Goal: Browse casually: Explore the website without a specific task or goal

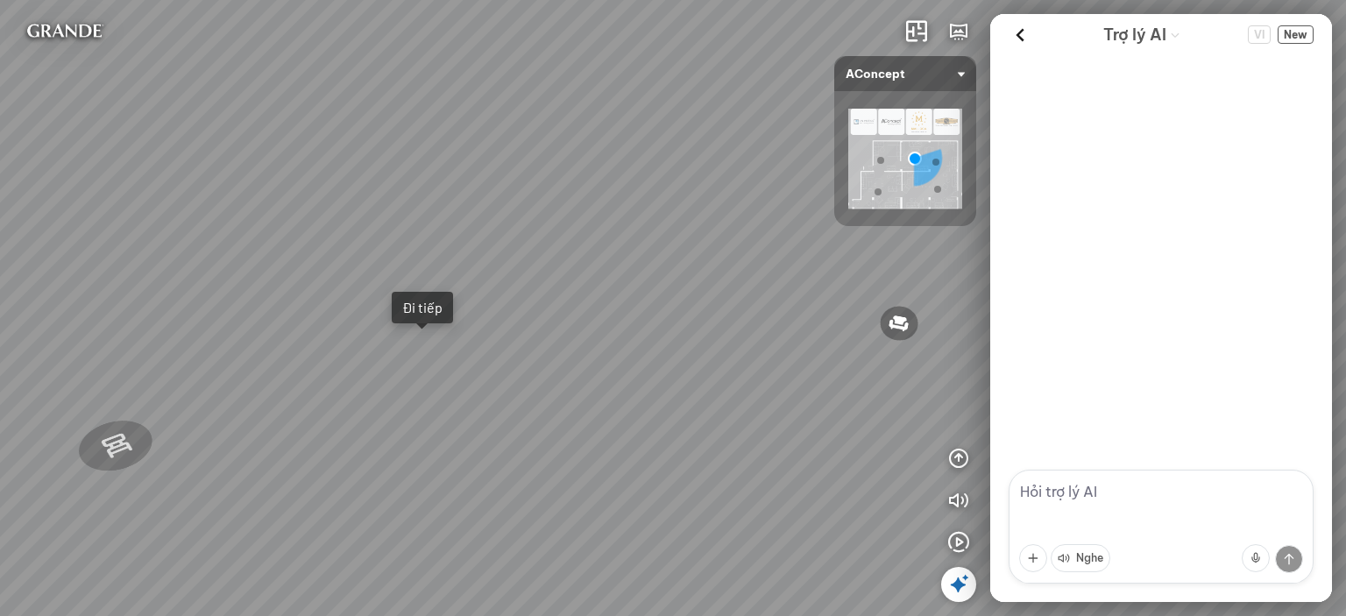
click at [568, 178] on div "Sofa 3 chỗ Montgomery 22.500.000 VND Tranh in Thành phố 7.000.000 VND Bàn làm v…" at bounding box center [673, 308] width 1346 height 616
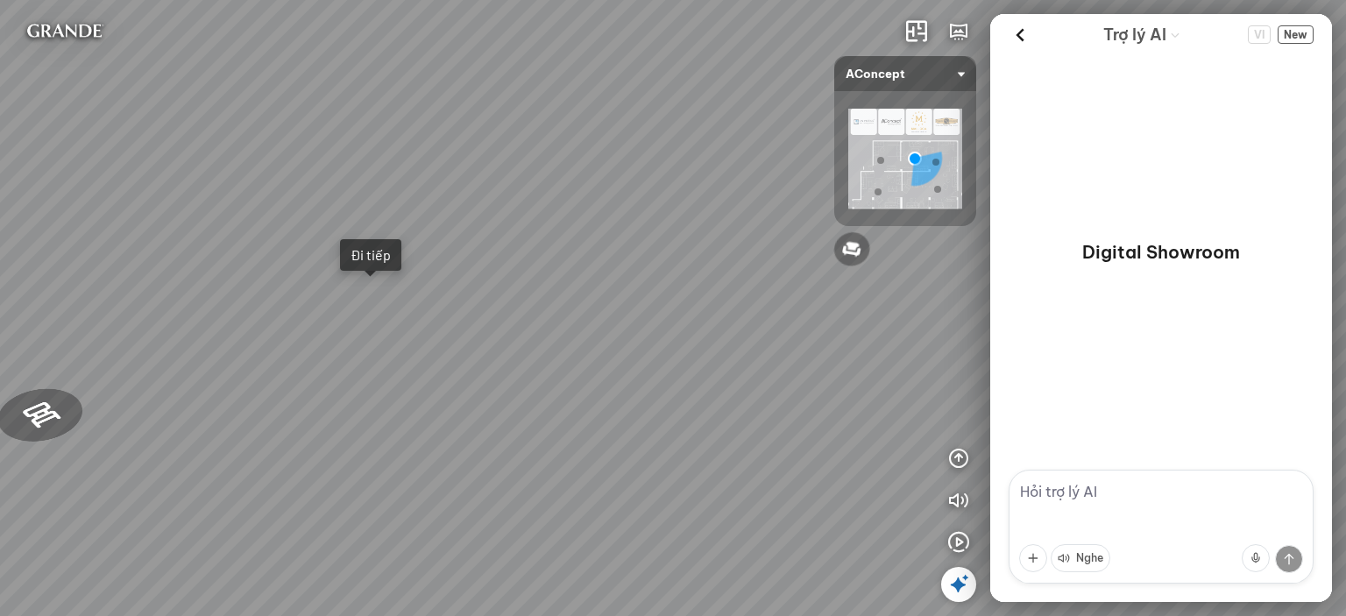
click at [1085, 504] on textarea at bounding box center [1160, 527] width 305 height 114
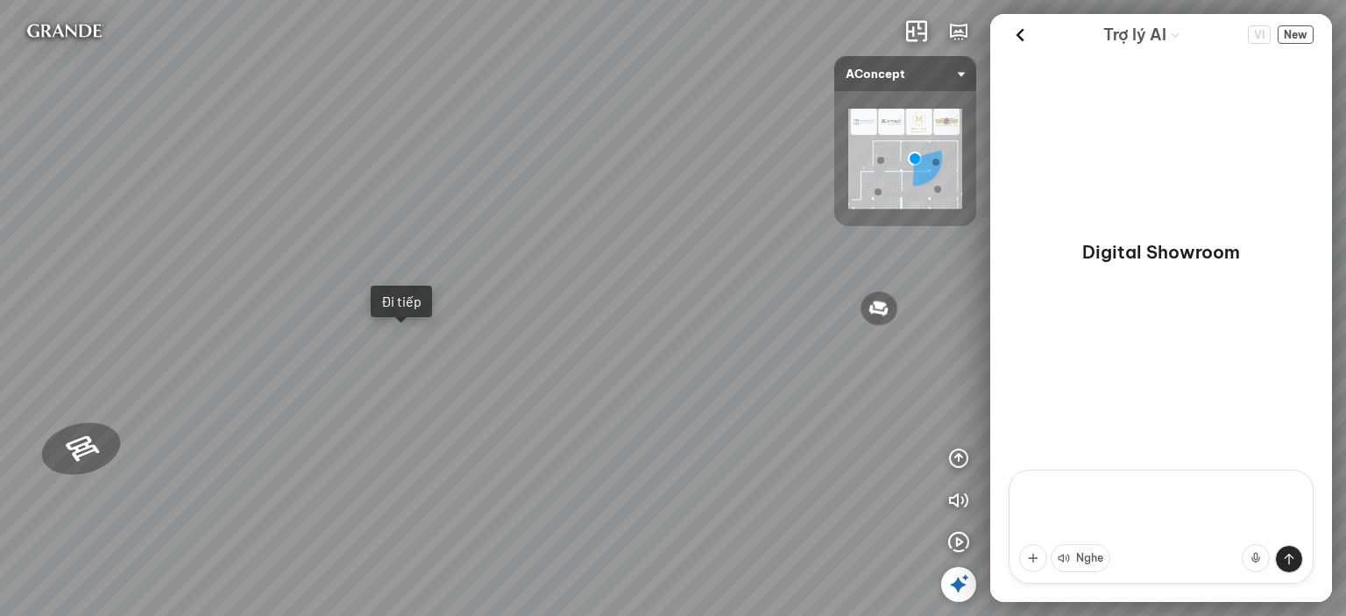
drag, startPoint x: 802, startPoint y: 128, endPoint x: 823, endPoint y: 172, distance: 49.0
click at [823, 172] on div "Sofa 3 chỗ [PERSON_NAME] 22.500.000 VND Tranh in [PERSON_NAME] 7.000.000 VND Bà…" at bounding box center [673, 308] width 1346 height 616
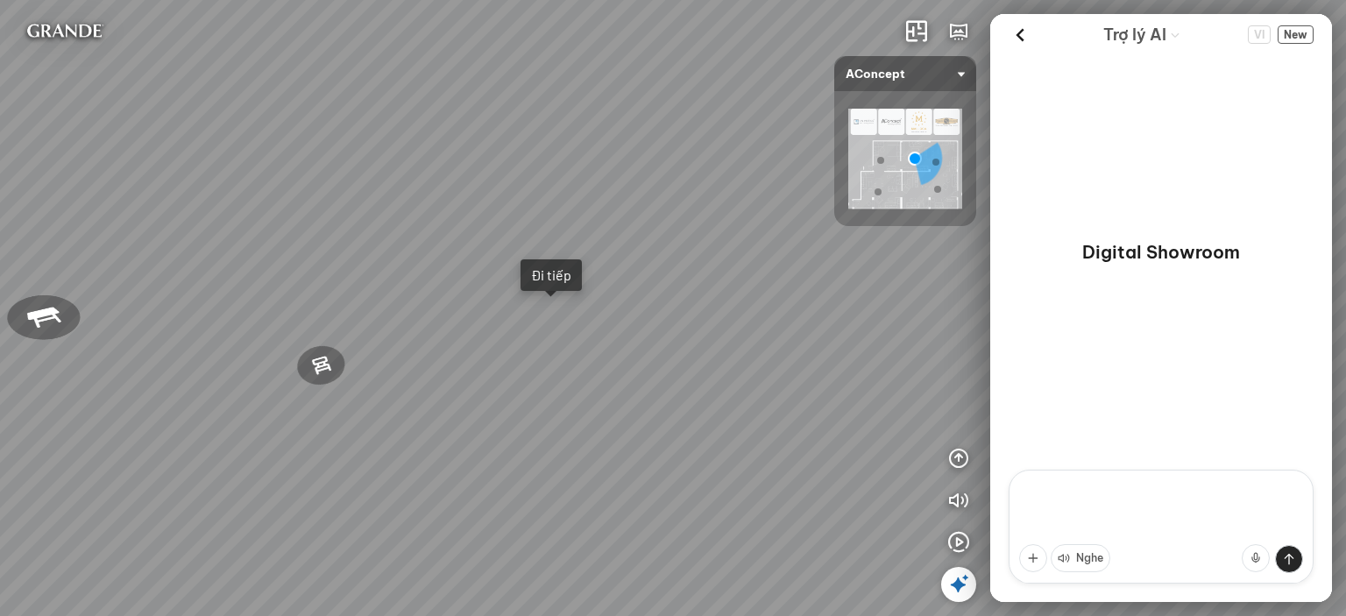
drag, startPoint x: 711, startPoint y: 153, endPoint x: 764, endPoint y: 155, distance: 52.6
click at [764, 155] on div "Sofa 3 chỗ [PERSON_NAME] 22.500.000 VND Tranh in [PERSON_NAME] 7.000.000 VND Bà…" at bounding box center [673, 308] width 1346 height 616
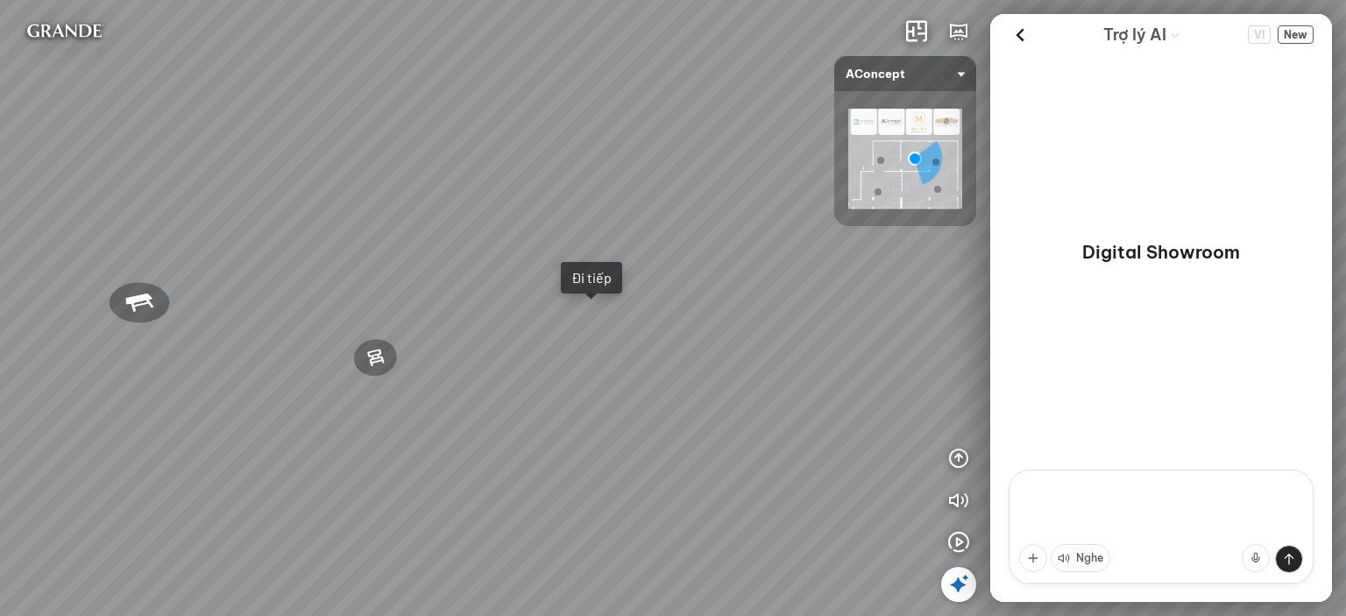
drag, startPoint x: 648, startPoint y: 96, endPoint x: 770, endPoint y: 145, distance: 131.3
click at [770, 145] on div "Sofa 3 chỗ [PERSON_NAME] 22.500.000 VND Tranh in [PERSON_NAME] 7.000.000 VND Bà…" at bounding box center [673, 308] width 1346 height 616
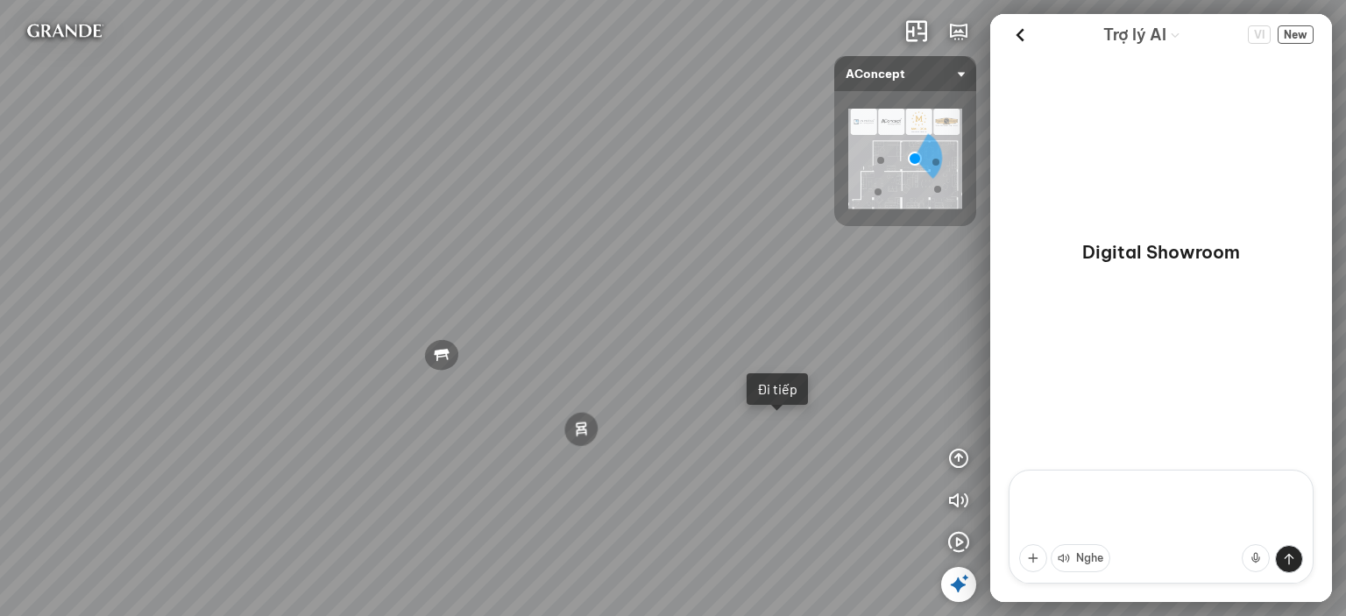
drag, startPoint x: 562, startPoint y: 111, endPoint x: 639, endPoint y: 162, distance: 91.6
click at [639, 162] on div "Sofa 3 chỗ [PERSON_NAME] 22.500.000 VND Tranh in [PERSON_NAME] 7.000.000 VND Bà…" at bounding box center [673, 308] width 1346 height 616
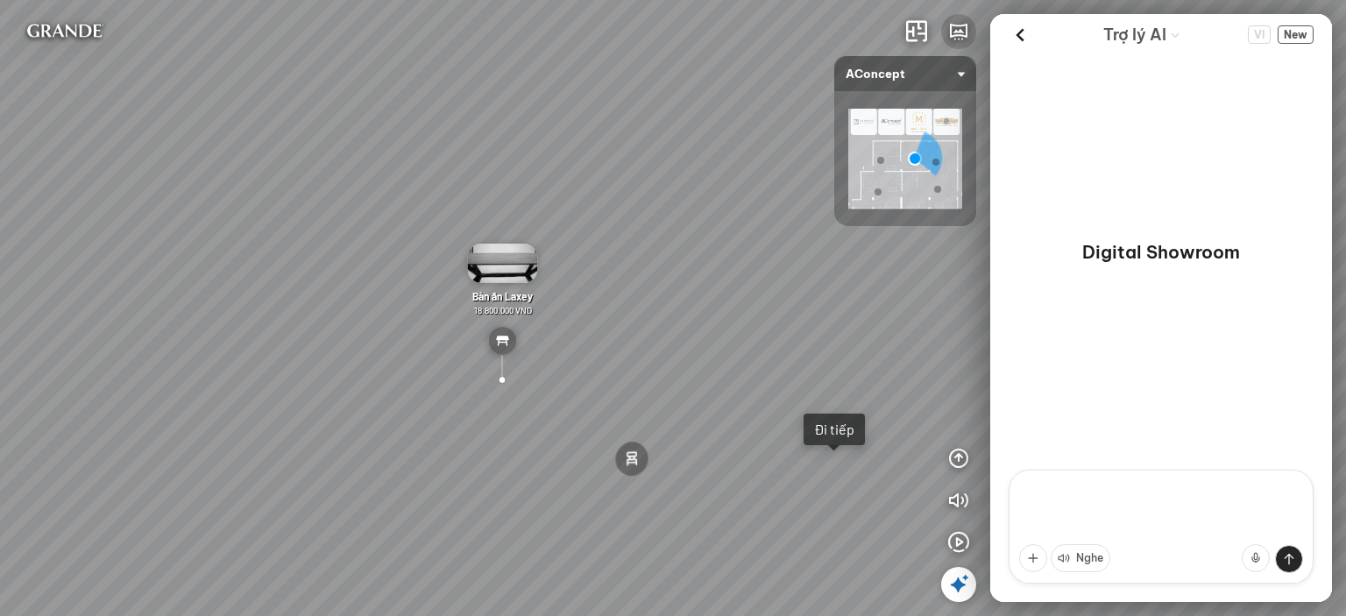
click at [957, 35] on icon "button" at bounding box center [958, 31] width 21 height 21
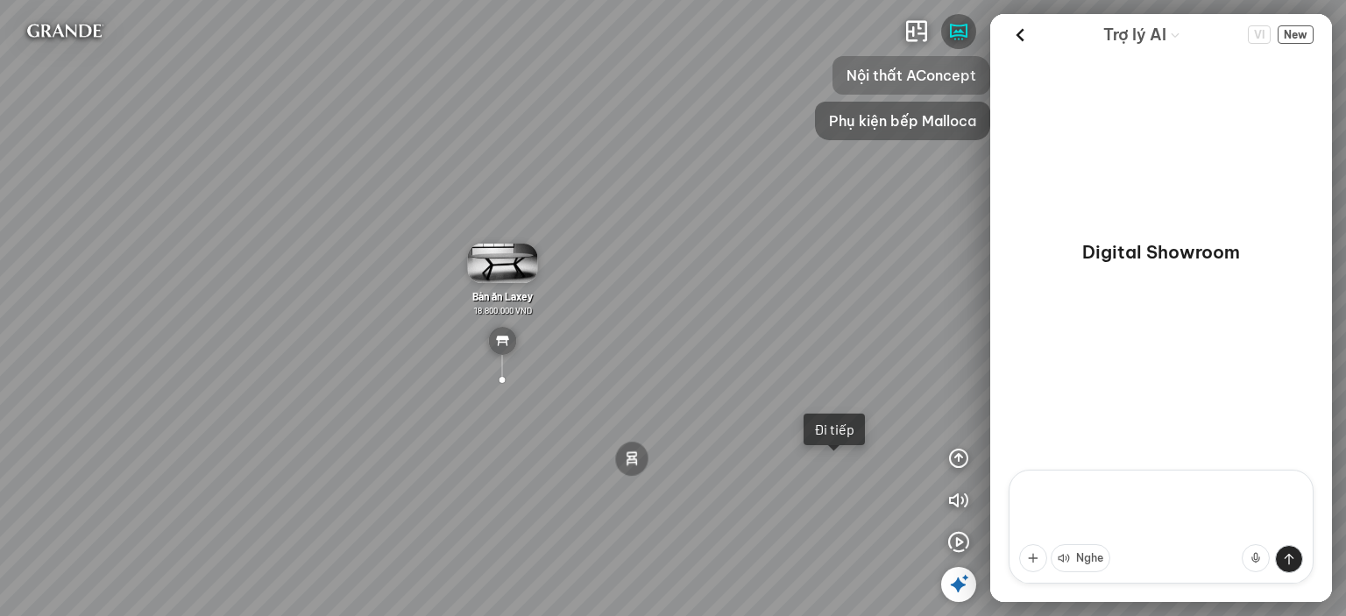
click at [931, 82] on span "Nội thất AConcept" at bounding box center [911, 75] width 130 height 21
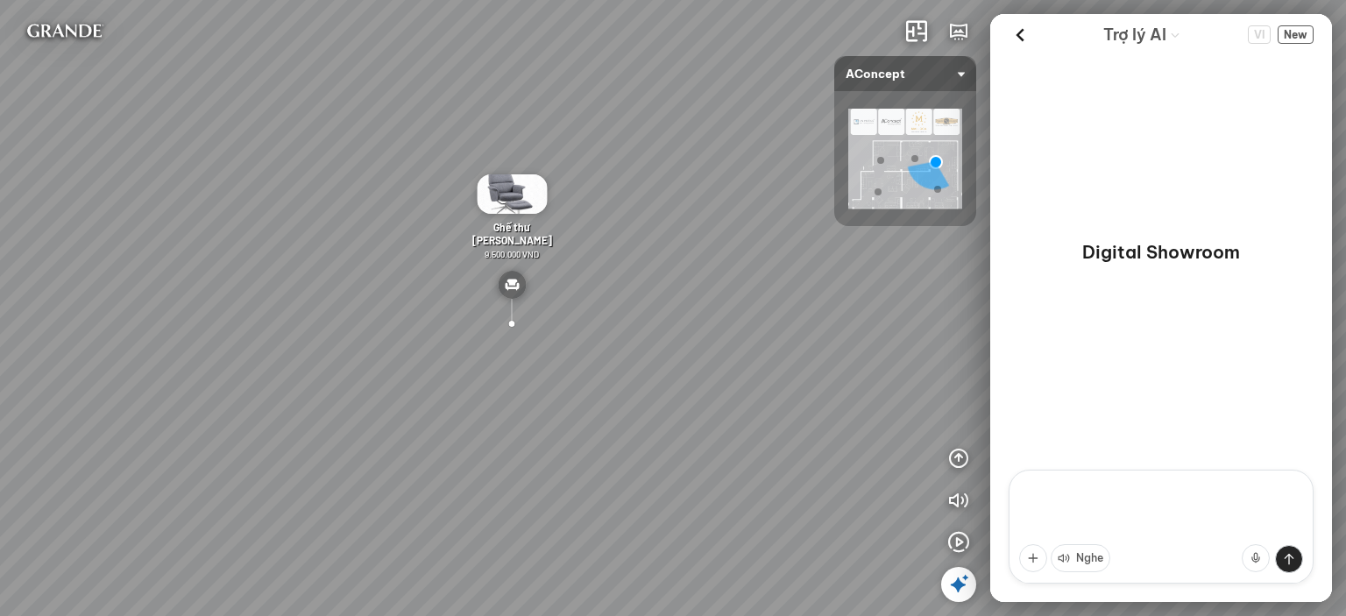
click at [608, 258] on div "Đèn trần Reno 5.300.000 VND Giường ngủ Palima 19.000.000 VND Ghế thư giãn Nanna…" at bounding box center [673, 308] width 1346 height 616
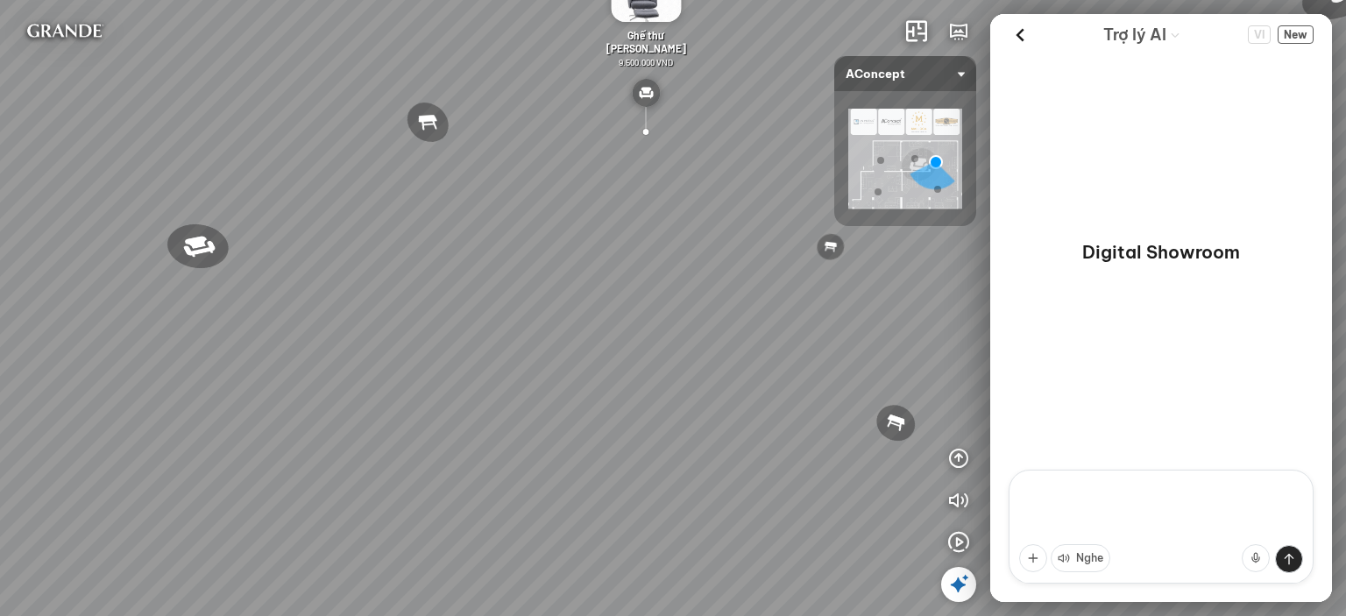
drag, startPoint x: 515, startPoint y: 311, endPoint x: 697, endPoint y: 230, distance: 199.2
click at [697, 230] on div "Đèn trần Reno 5.300.000 VND Giường ngủ Palima 19.000.000 VND Ghế thư giãn Nanna…" at bounding box center [673, 308] width 1346 height 616
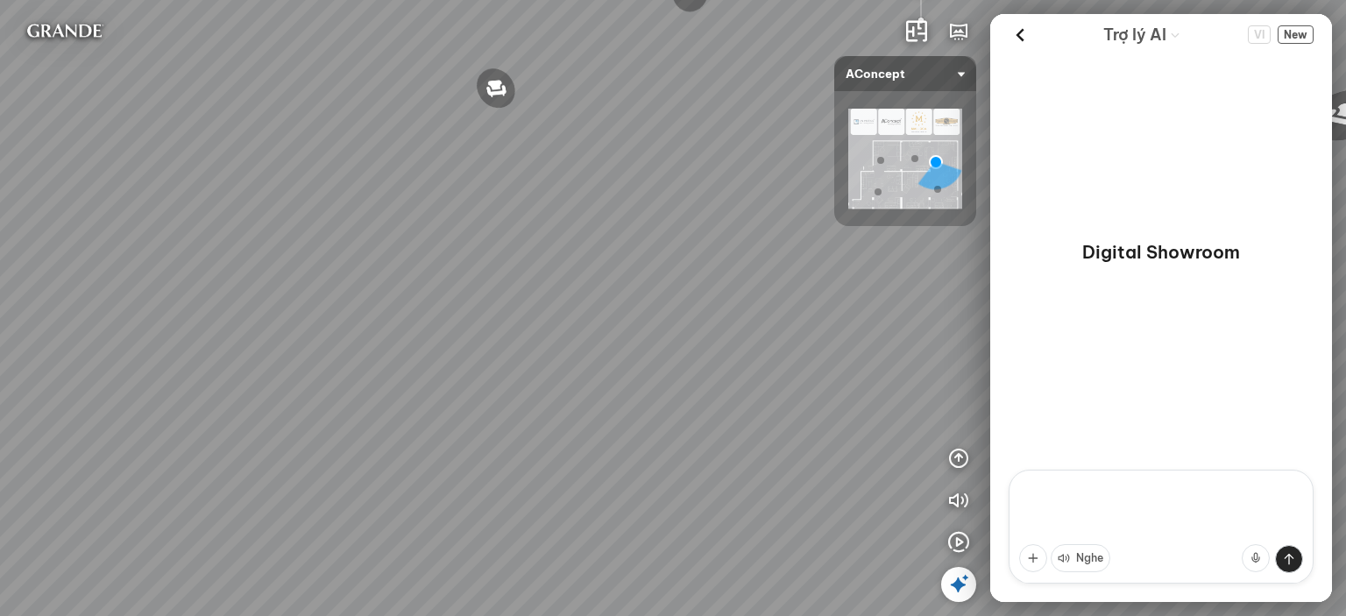
drag, startPoint x: 557, startPoint y: 279, endPoint x: 760, endPoint y: 231, distance: 208.9
click at [762, 230] on div "Đèn trần Reno 5.300.000 VND Giường ngủ Palima 19.000.000 VND Ghế thư giãn Nanna…" at bounding box center [673, 308] width 1346 height 616
drag, startPoint x: 522, startPoint y: 290, endPoint x: 706, endPoint y: 357, distance: 195.6
click at [706, 357] on div "Đèn trần Reno 5.300.000 VND Giường ngủ Palima 19.000.000 VND Ghế thư giãn Nanna…" at bounding box center [673, 308] width 1346 height 616
click at [595, 356] on div "Đèn trần Reno 5.300.000 VND Giường ngủ Palima 19.000.000 VND Ghế thư giãn Nanna…" at bounding box center [673, 308] width 1346 height 616
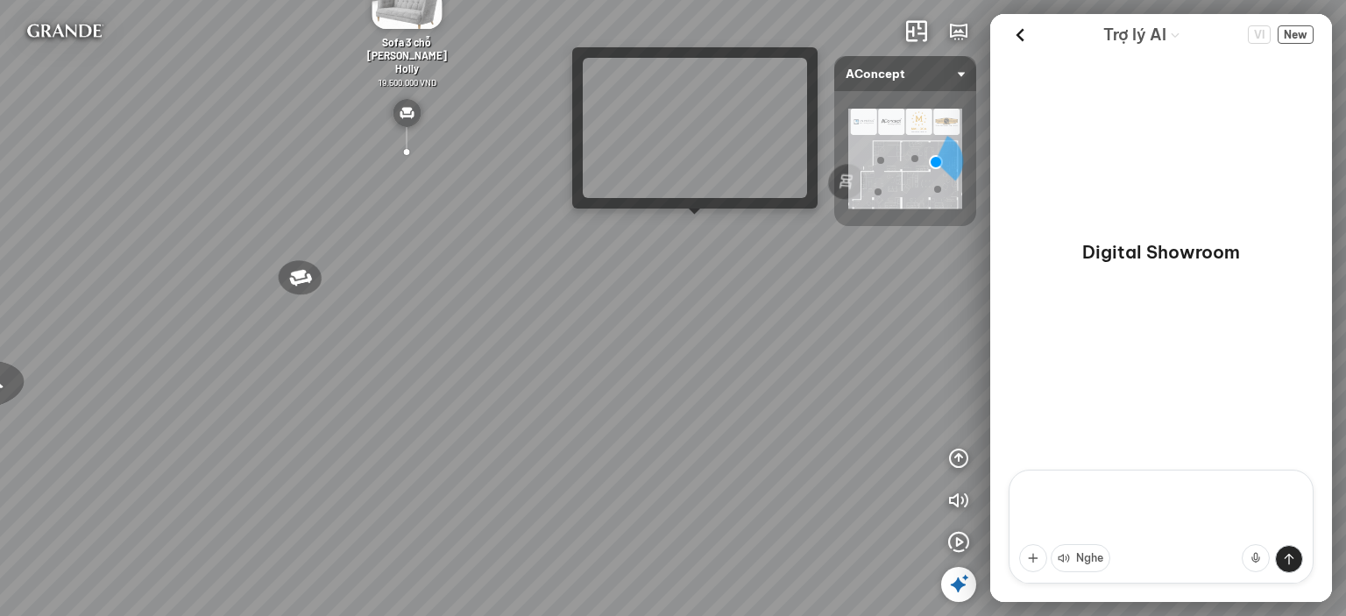
click at [690, 227] on div "Đèn trần Reno 5.300.000 VND Giường ngủ Palima 19.000.000 VND Ghế thư giãn Nanna…" at bounding box center [673, 308] width 1346 height 616
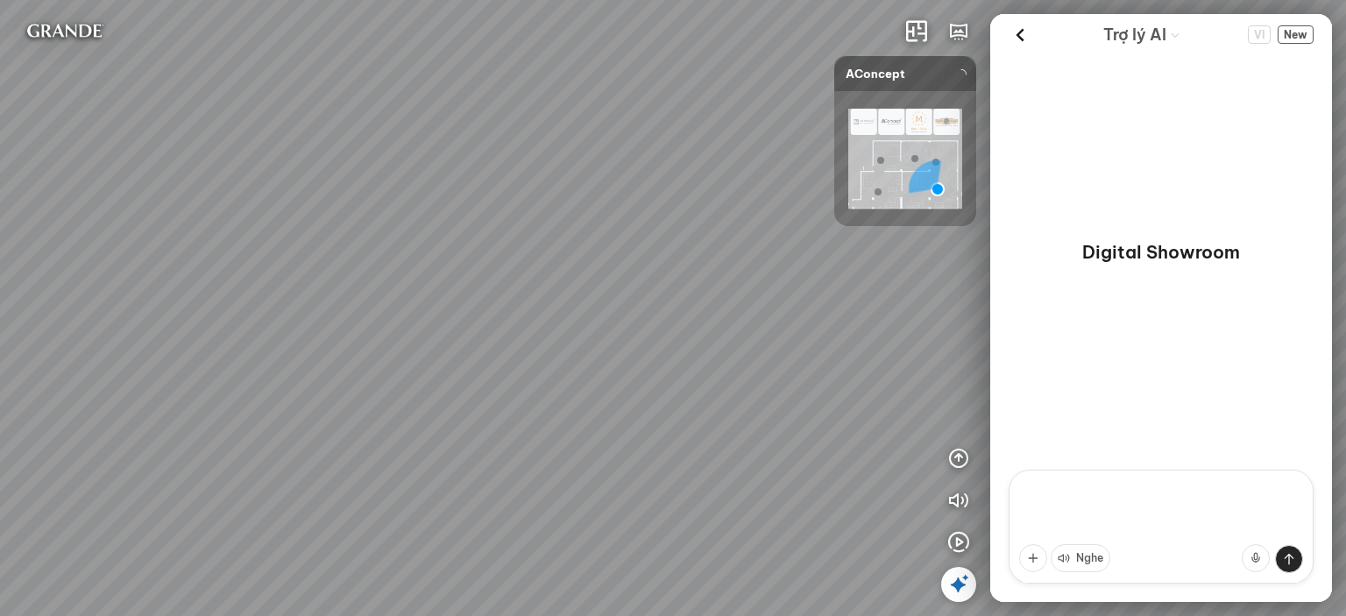
drag, startPoint x: 456, startPoint y: 336, endPoint x: 420, endPoint y: 300, distance: 49.6
click at [593, 209] on div at bounding box center [673, 308] width 1346 height 616
click at [642, 296] on div at bounding box center [673, 308] width 1346 height 616
drag, startPoint x: 476, startPoint y: 283, endPoint x: 690, endPoint y: 257, distance: 216.2
click at [721, 258] on div "Ghế ăn Andrew 3.200.000 VND Ghế ăn Wilma 1.800.000 VND Sofa 3 chỗ Jonna vải Hol…" at bounding box center [673, 308] width 1346 height 616
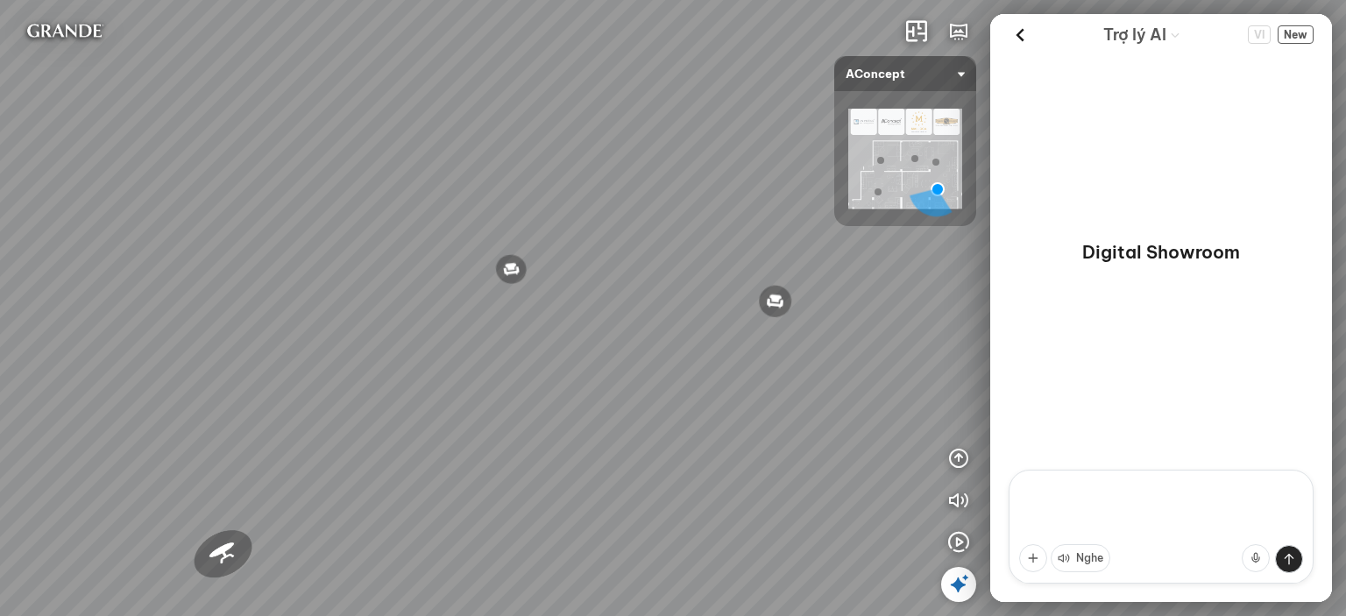
click at [709, 237] on div "Ghế ăn Andrew 3.200.000 VND Ghế ăn Wilma 1.800.000 VND Sofa 3 chỗ Jonna vải Hol…" at bounding box center [673, 308] width 1346 height 616
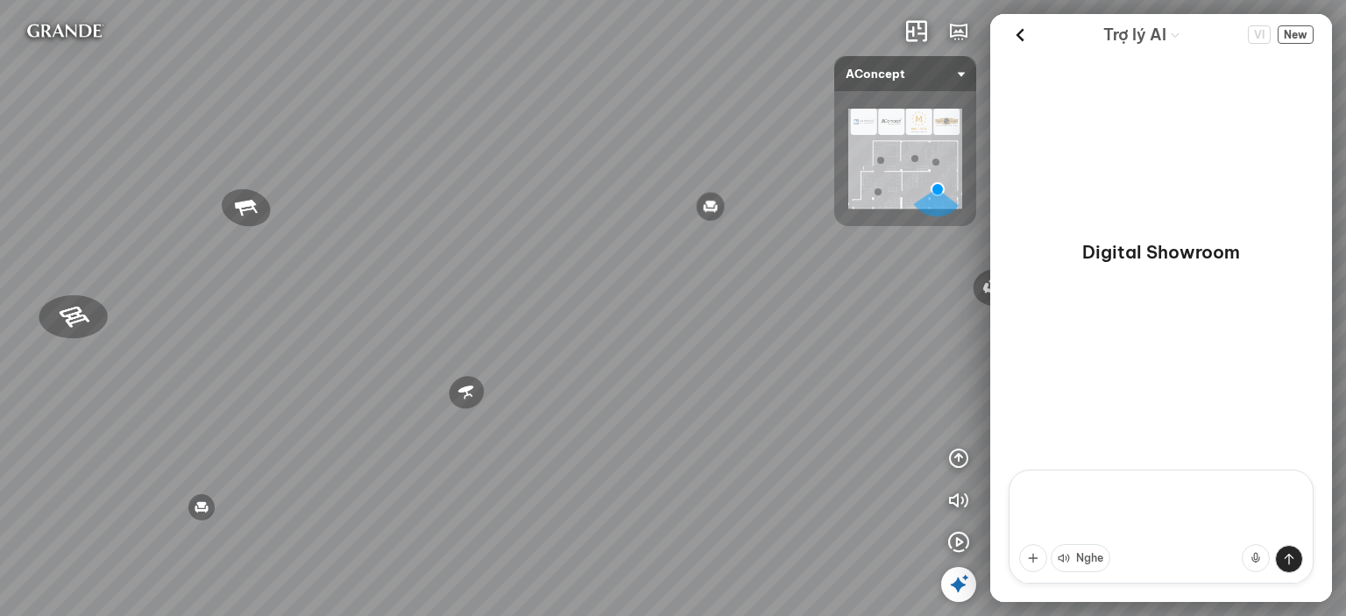
drag, startPoint x: 404, startPoint y: 280, endPoint x: 634, endPoint y: 213, distance: 240.1
click at [634, 213] on div "Ghế ăn Andrew 3.200.000 VND Ghế ăn Wilma 1.800.000 VND Sofa 3 chỗ Jonna vải Hol…" at bounding box center [673, 308] width 1346 height 616
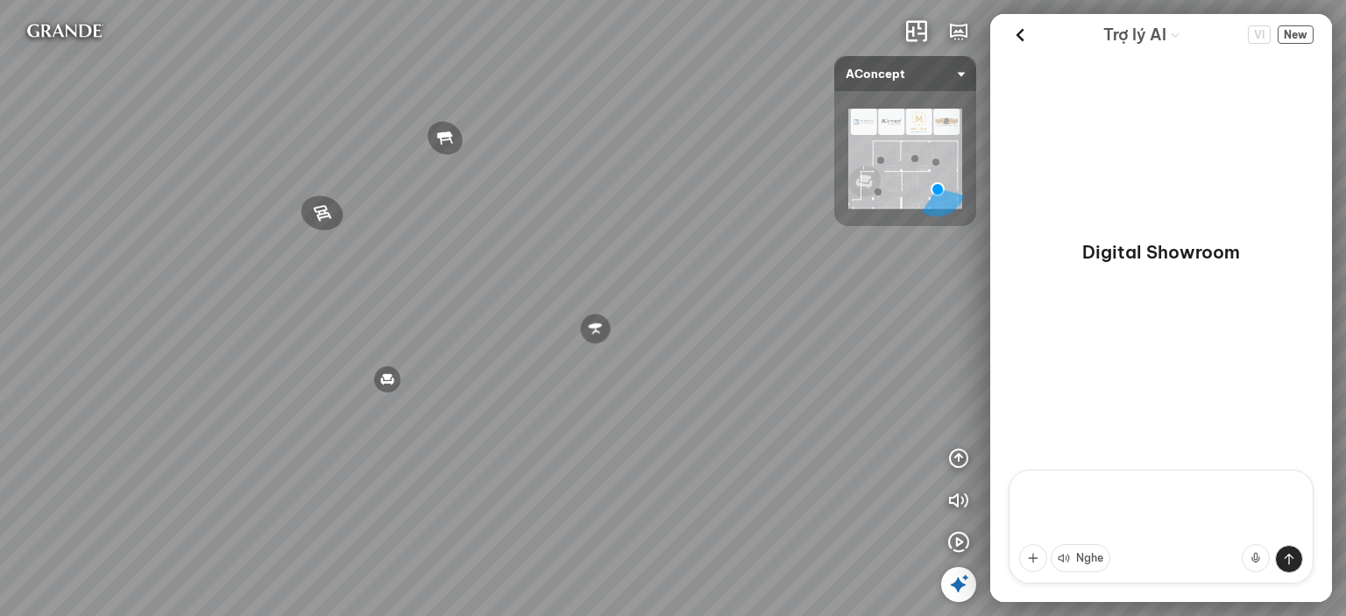
drag, startPoint x: 484, startPoint y: 207, endPoint x: 406, endPoint y: 223, distance: 78.7
click at [389, 223] on div "Ghế ăn Andrew 3.200.000 VND Ghế ăn Wilma 1.800.000 VND Sofa 3 chỗ Jonna vải Hol…" at bounding box center [673, 308] width 1346 height 616
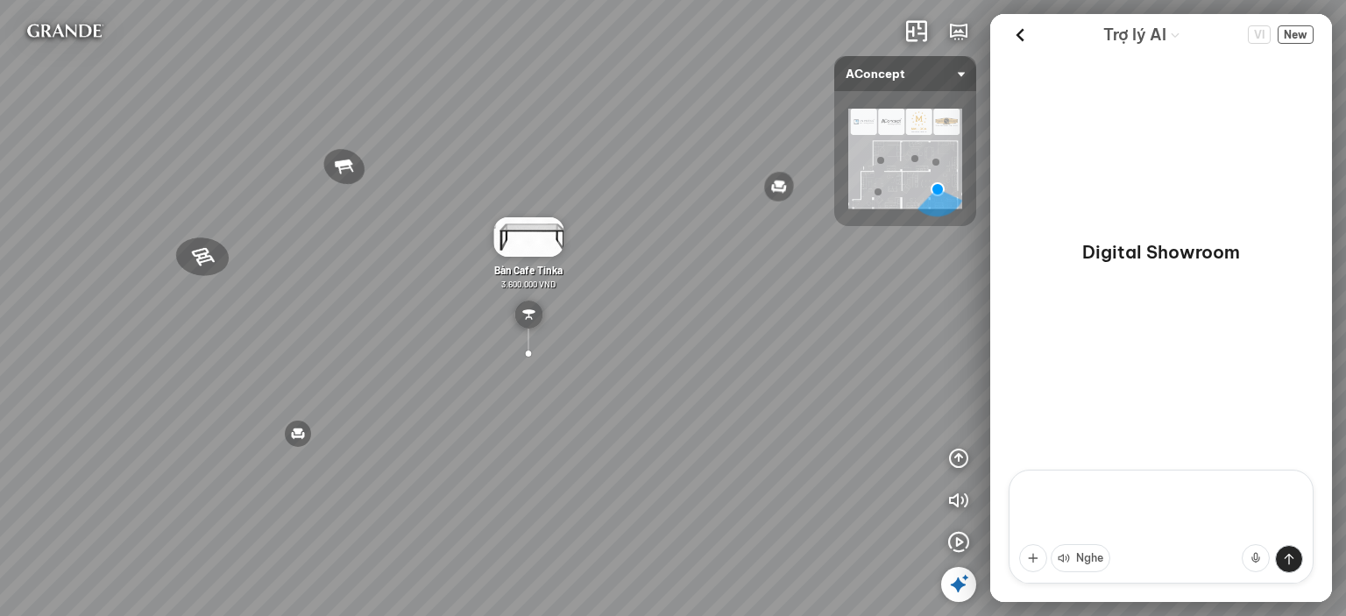
click at [298, 435] on div at bounding box center [298, 434] width 28 height 28
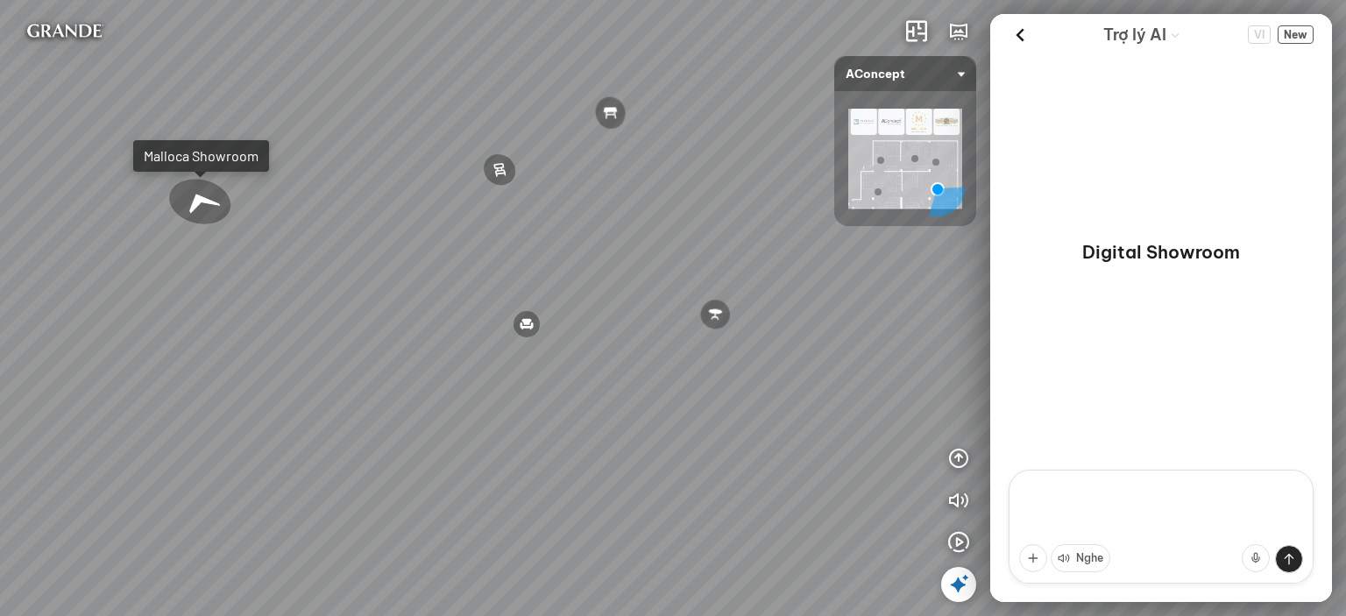
click at [195, 192] on div at bounding box center [198, 203] width 87 height 60
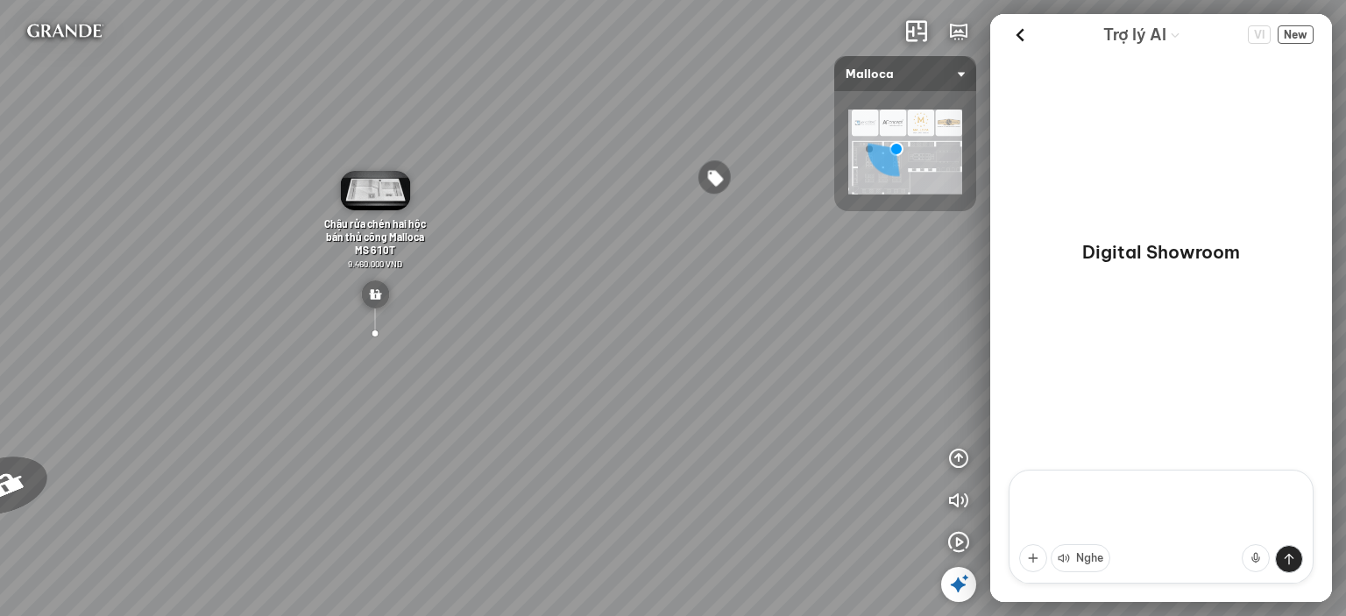
drag, startPoint x: 469, startPoint y: 314, endPoint x: 506, endPoint y: 230, distance: 92.1
click at [505, 231] on div "Máy hút khói khử mùi áp tường MC 750E 7.800.000 VND Máy hút khói khử mùi áp tườ…" at bounding box center [673, 308] width 1346 height 616
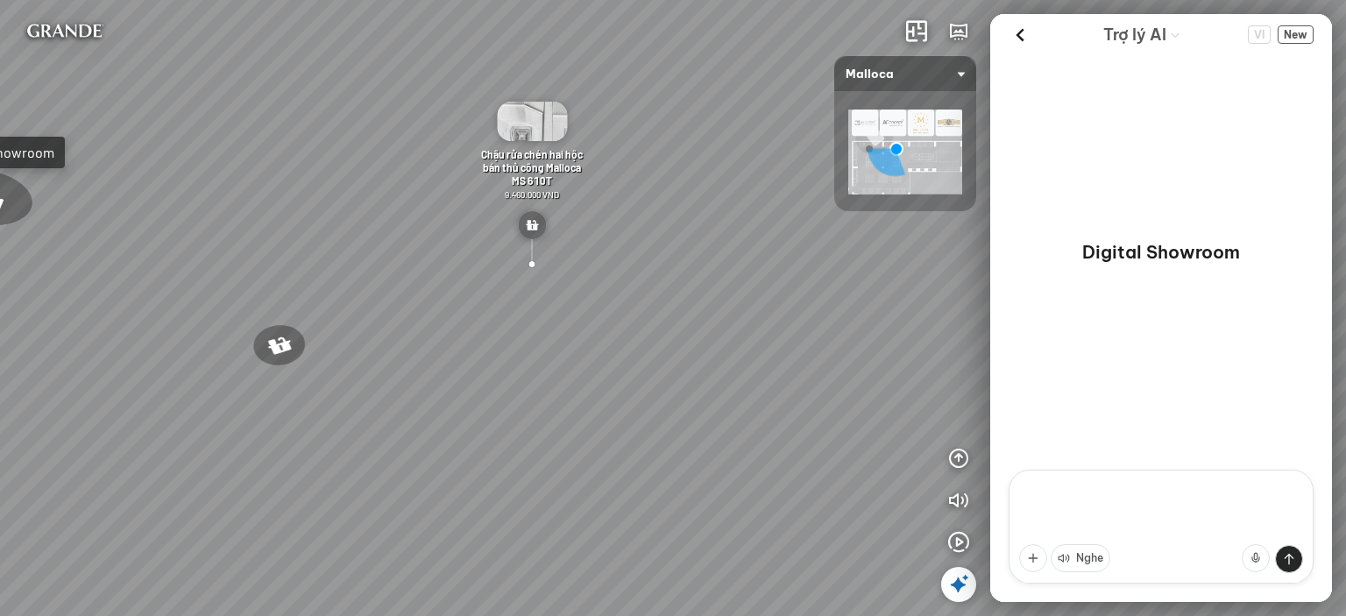
drag, startPoint x: 540, startPoint y: 297, endPoint x: 701, endPoint y: 319, distance: 161.8
click at [701, 319] on div "Máy hút khói khử mùi áp tường MC 750E 7.800.000 VND Máy hút khói khử mùi áp tườ…" at bounding box center [673, 308] width 1346 height 616
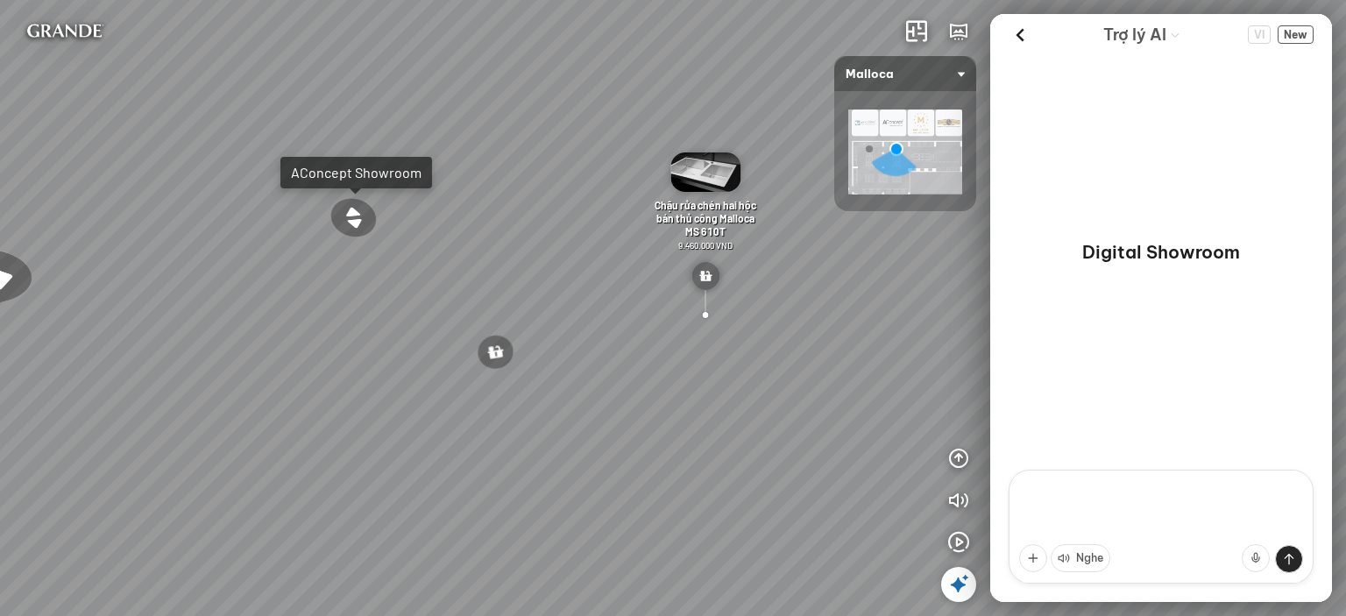
drag, startPoint x: 517, startPoint y: 267, endPoint x: 589, endPoint y: 290, distance: 75.4
click at [589, 290] on div "Máy hút khói khử mùi áp tường MC 750E 7.800.000 VND Máy hút khói khử mùi áp tườ…" at bounding box center [673, 308] width 1346 height 616
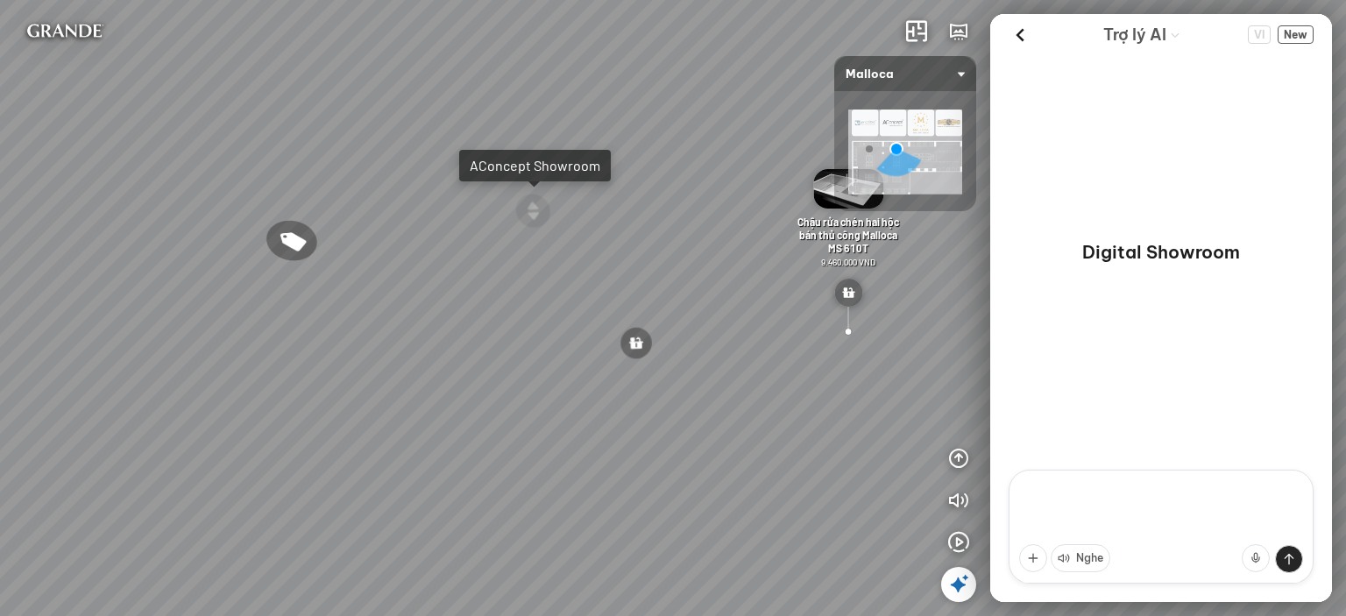
drag, startPoint x: 496, startPoint y: 243, endPoint x: 510, endPoint y: 244, distance: 14.1
click at [510, 244] on div "Máy hút khói khử mùi áp tường MC 750E 7.800.000 VND Máy hút khói khử mùi áp tườ…" at bounding box center [673, 308] width 1346 height 616
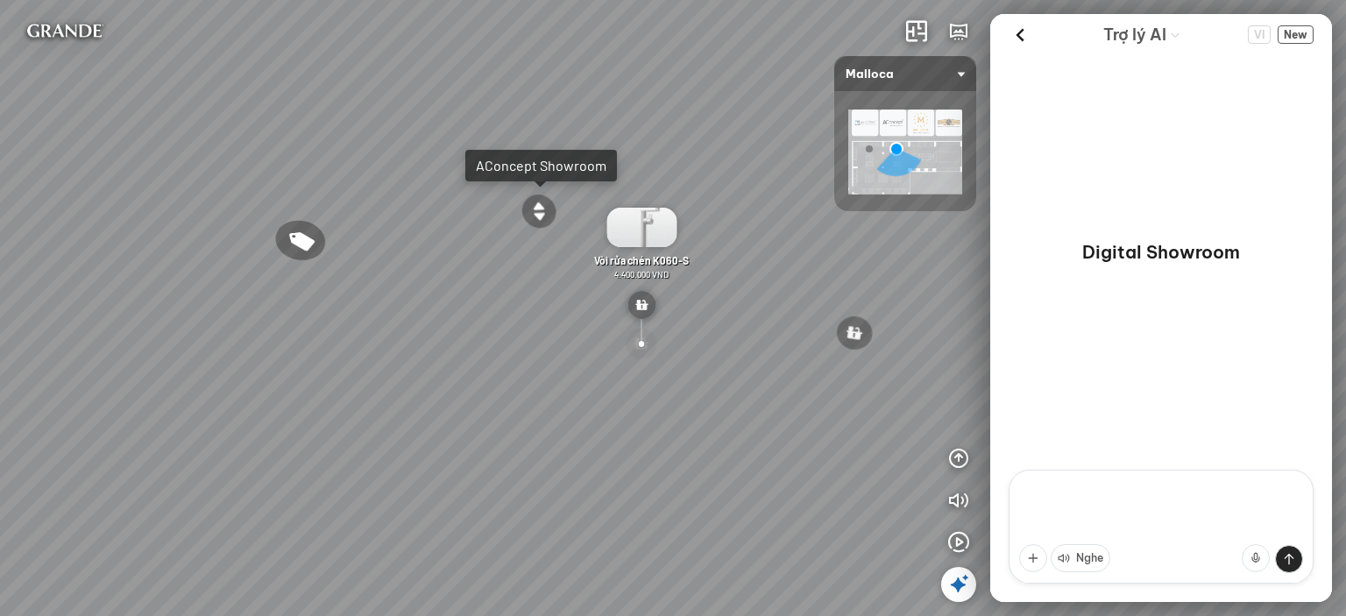
drag, startPoint x: 620, startPoint y: 295, endPoint x: 592, endPoint y: 295, distance: 28.0
click at [629, 295] on div "Máy hút khói khử mùi áp tường MC 750E 7.800.000 VND Máy hút khói khử mùi áp tườ…" at bounding box center [673, 308] width 1346 height 616
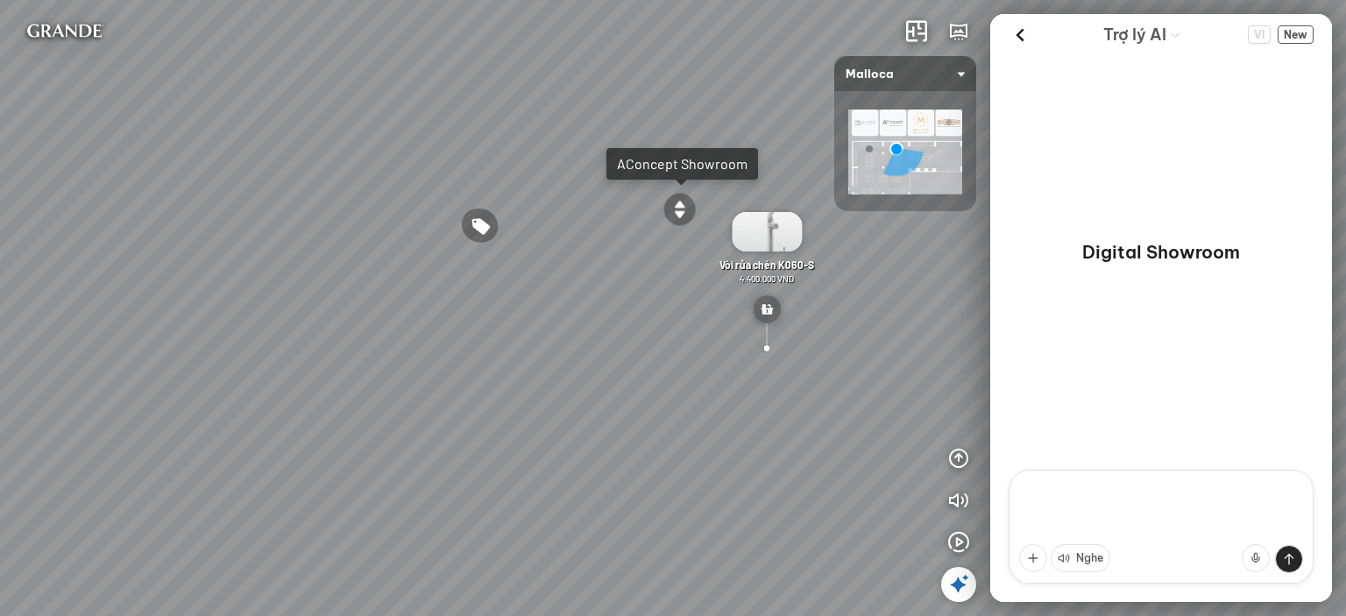
click at [659, 233] on div "Máy hút khói khử mùi áp tường MC 750E 7.800.000 VND Máy hút khói khử mùi áp tườ…" at bounding box center [673, 308] width 1346 height 616
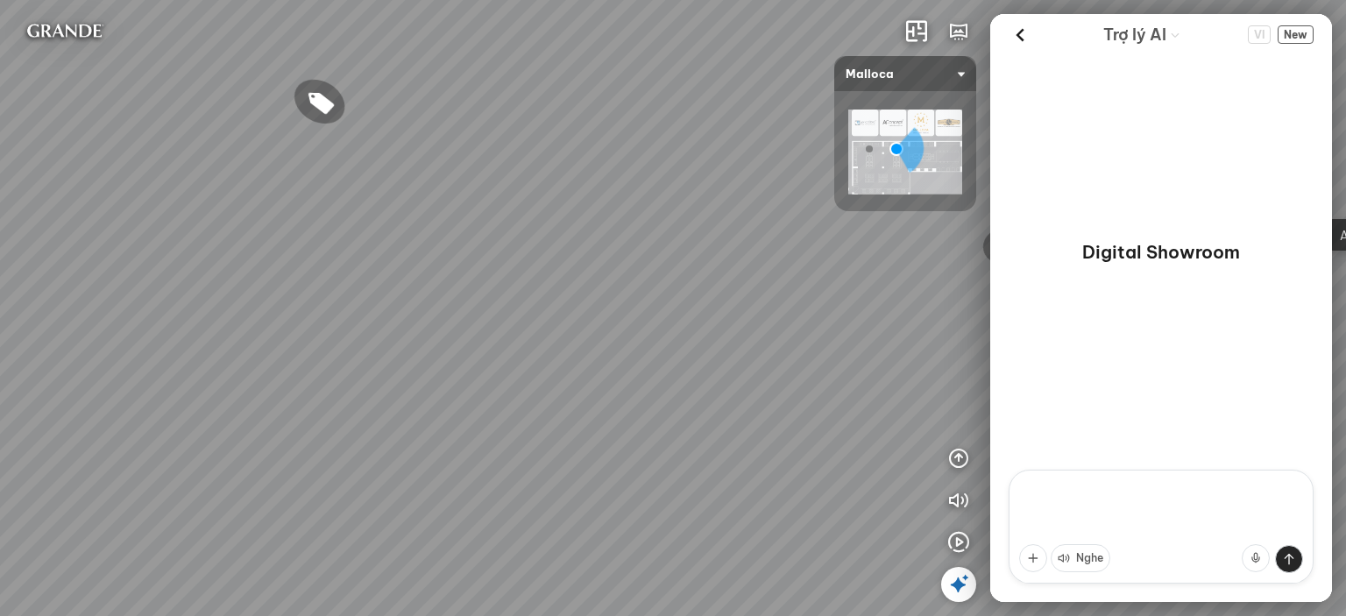
drag, startPoint x: 687, startPoint y: 279, endPoint x: 620, endPoint y: 237, distance: 78.3
click at [689, 286] on div "Máy hút khói khử mùi áp tường MC 750E 7.800.000 VND Máy hút khói khử mùi áp tườ…" at bounding box center [673, 308] width 1346 height 616
drag, startPoint x: 620, startPoint y: 237, endPoint x: 692, endPoint y: 344, distance: 128.8
click at [692, 344] on div "Máy hút khói khử mùi áp tường MC 750E 7.800.000 VND Máy hút khói khử mùi áp tườ…" at bounding box center [673, 308] width 1346 height 616
click at [638, 358] on div "Máy hút khói khử mùi áp tường MC 750E 7.800.000 VND Máy hút khói khử mùi áp tườ…" at bounding box center [673, 308] width 1346 height 616
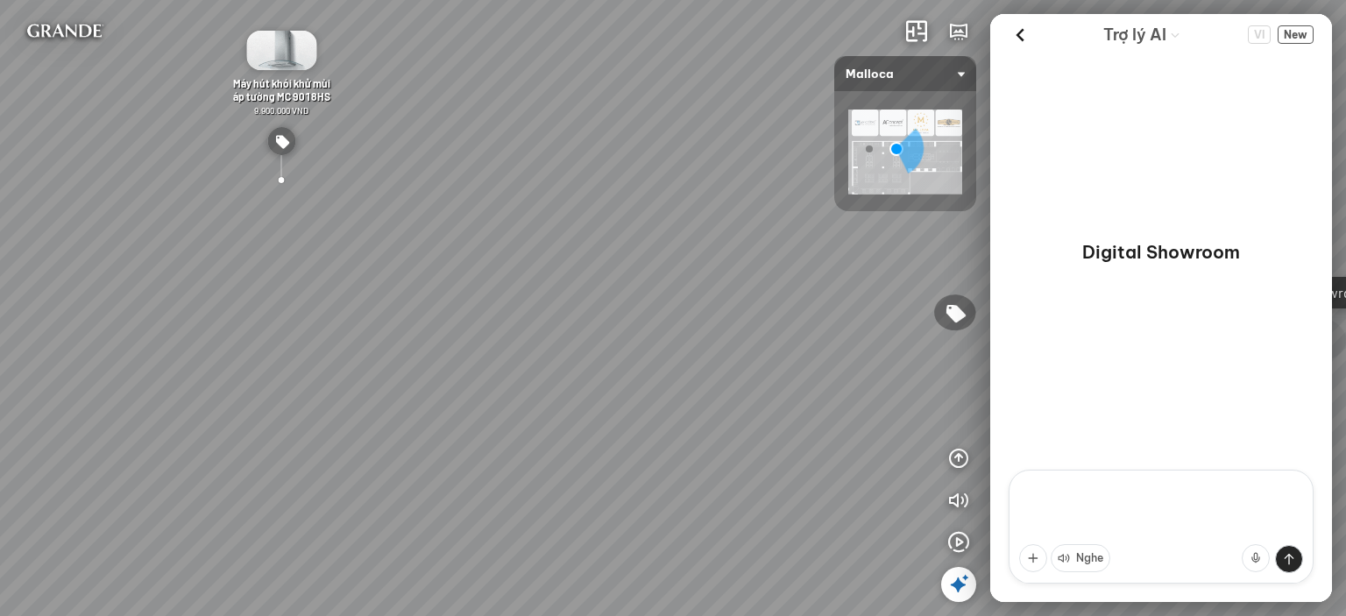
drag, startPoint x: 696, startPoint y: 466, endPoint x: 575, endPoint y: 300, distance: 206.2
click at [575, 300] on div "Máy hút khói khử mùi áp tường MC 750E 7.800.000 VND Máy hút khói khử mùi áp tườ…" at bounding box center [673, 308] width 1346 height 616
drag, startPoint x: 687, startPoint y: 441, endPoint x: 515, endPoint y: 381, distance: 182.0
click at [515, 381] on div "Máy hút khói khử mùi áp tường MC 750E 7.800.000 VND Máy hút khói khử mùi áp tườ…" at bounding box center [673, 308] width 1346 height 616
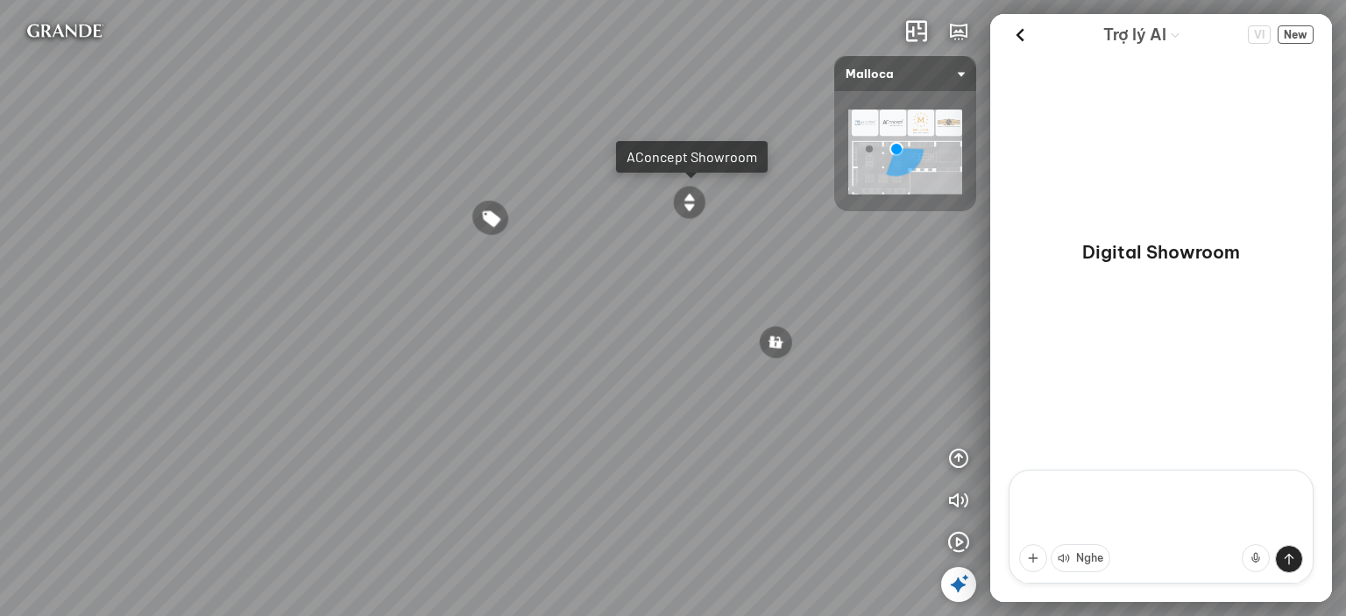
drag, startPoint x: 738, startPoint y: 323, endPoint x: 547, endPoint y: 333, distance: 191.2
click at [550, 332] on div "Máy hút khói khử mùi áp tường MC 750E 7.800.000 VND Máy hút khói khử mùi áp tườ…" at bounding box center [673, 308] width 1346 height 616
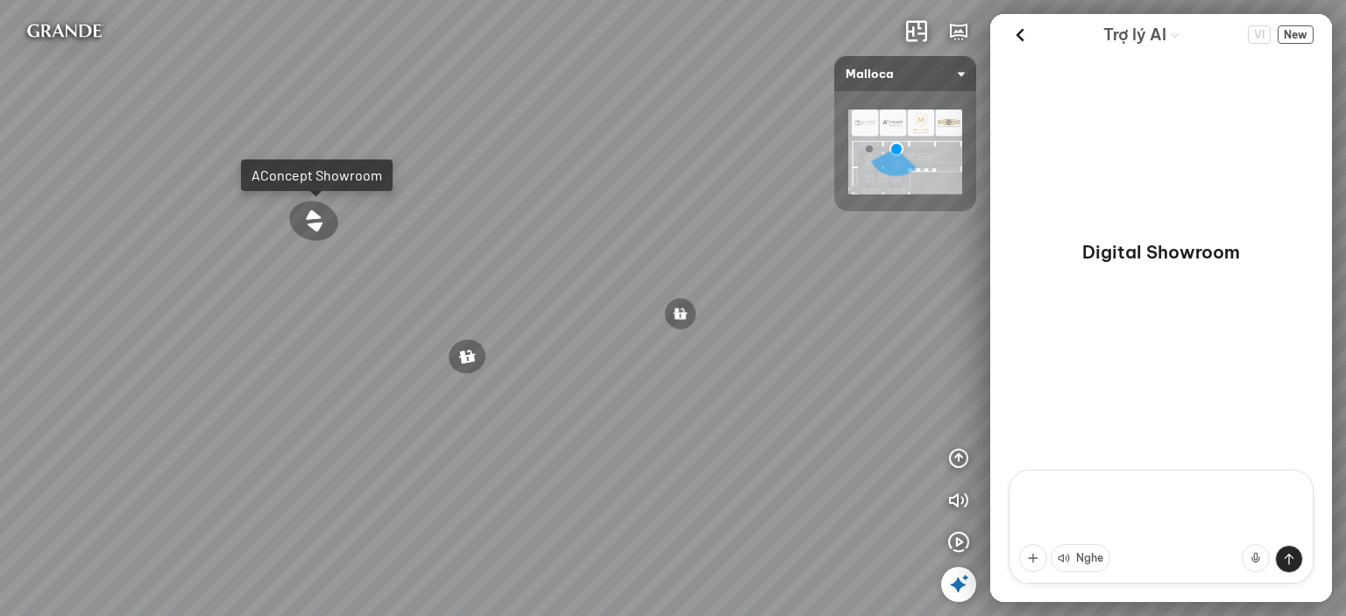
drag, startPoint x: 601, startPoint y: 314, endPoint x: 387, endPoint y: 310, distance: 213.8
click at [389, 310] on div "Máy hút khói khử mùi áp tường MC 750E 7.800.000 VND Máy hút khói khử mùi áp tườ…" at bounding box center [673, 308] width 1346 height 616
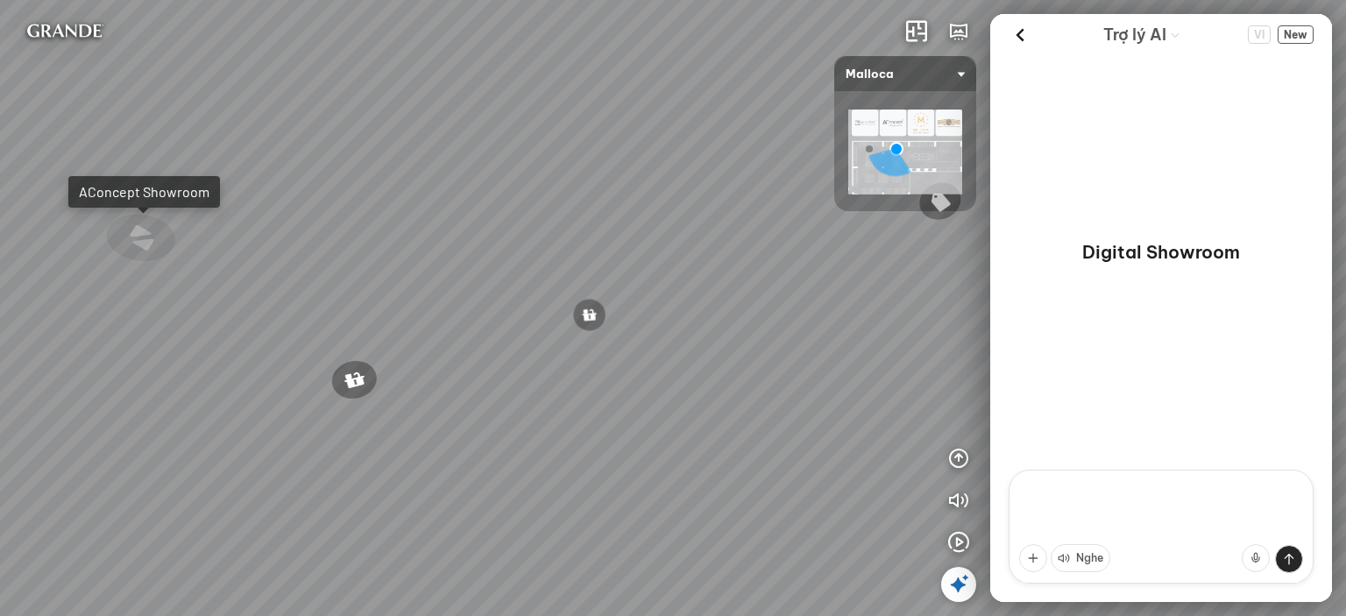
drag, startPoint x: 846, startPoint y: 293, endPoint x: 653, endPoint y: 274, distance: 193.7
click at [660, 274] on div "Máy hút khói khử mùi áp tường MC 750E 7.800.000 VND Máy hút khói khử mùi áp tườ…" at bounding box center [673, 308] width 1346 height 616
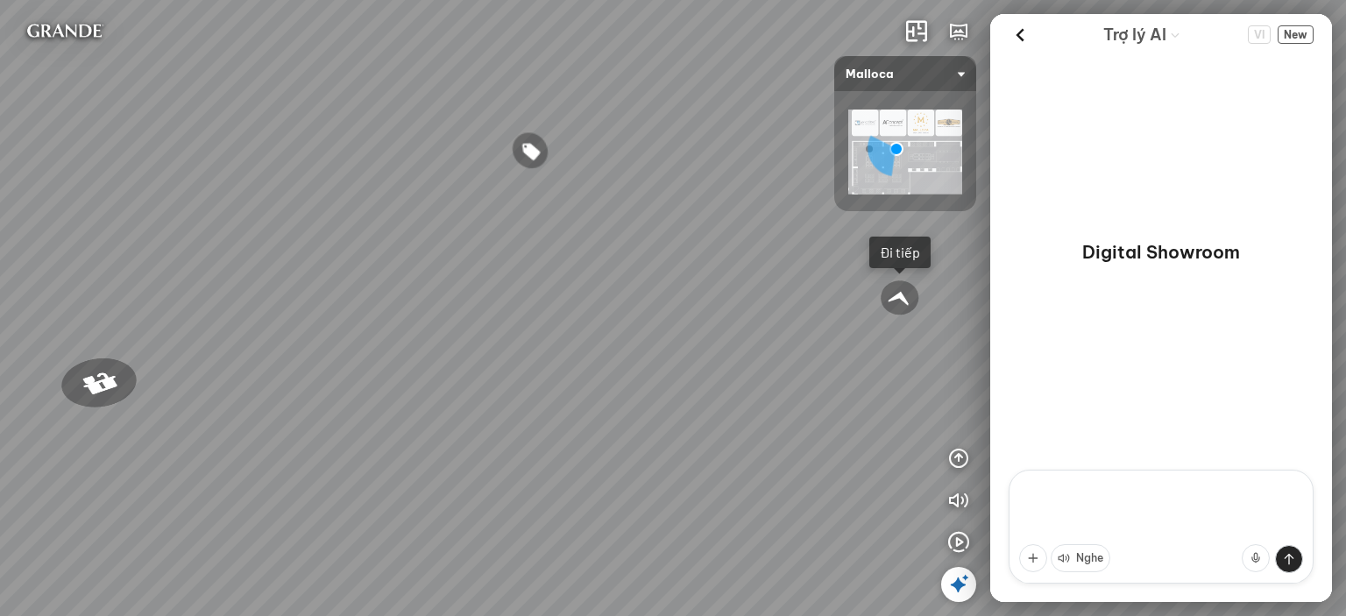
drag, startPoint x: 785, startPoint y: 419, endPoint x: 549, endPoint y: 371, distance: 240.5
click at [541, 374] on div "Máy hút khói khử mùi áp tường MC 750E 7.800.000 VND Máy hút khói khử mùi áp tườ…" at bounding box center [673, 308] width 1346 height 616
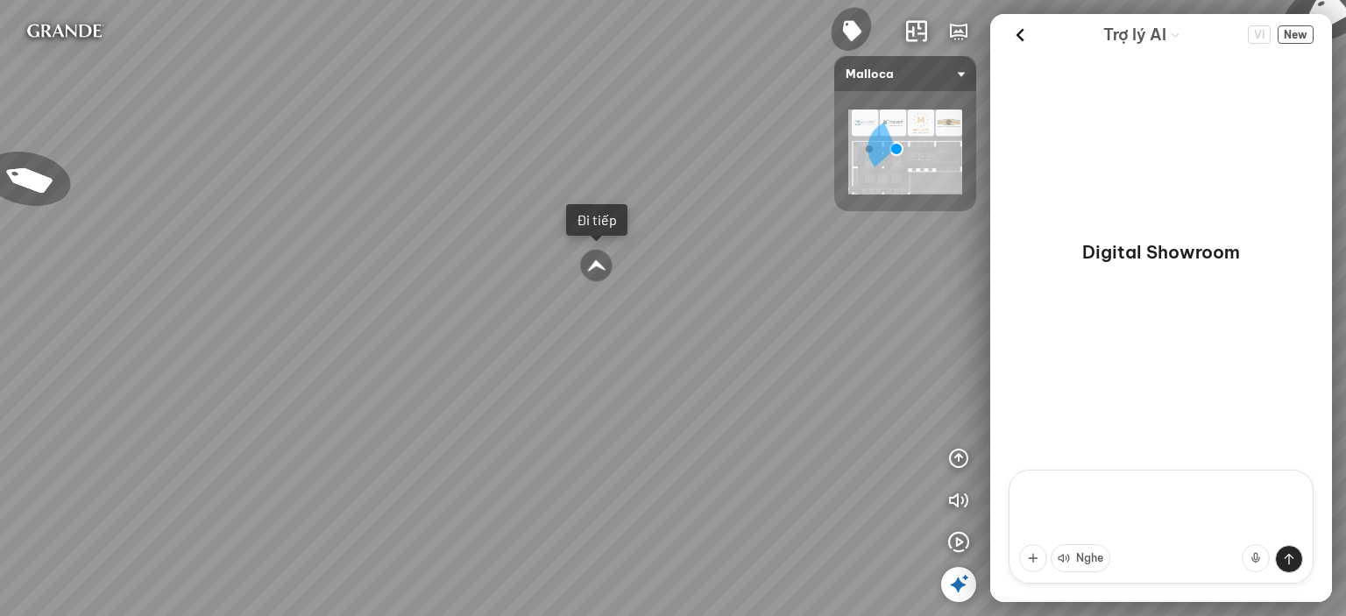
drag, startPoint x: 603, startPoint y: 384, endPoint x: 592, endPoint y: 402, distance: 21.2
click at [595, 406] on div "Máy hút khói khử mùi áp tường MC 750E 7.800.000 VND Máy hút khói khử mùi áp tườ…" at bounding box center [673, 308] width 1346 height 616
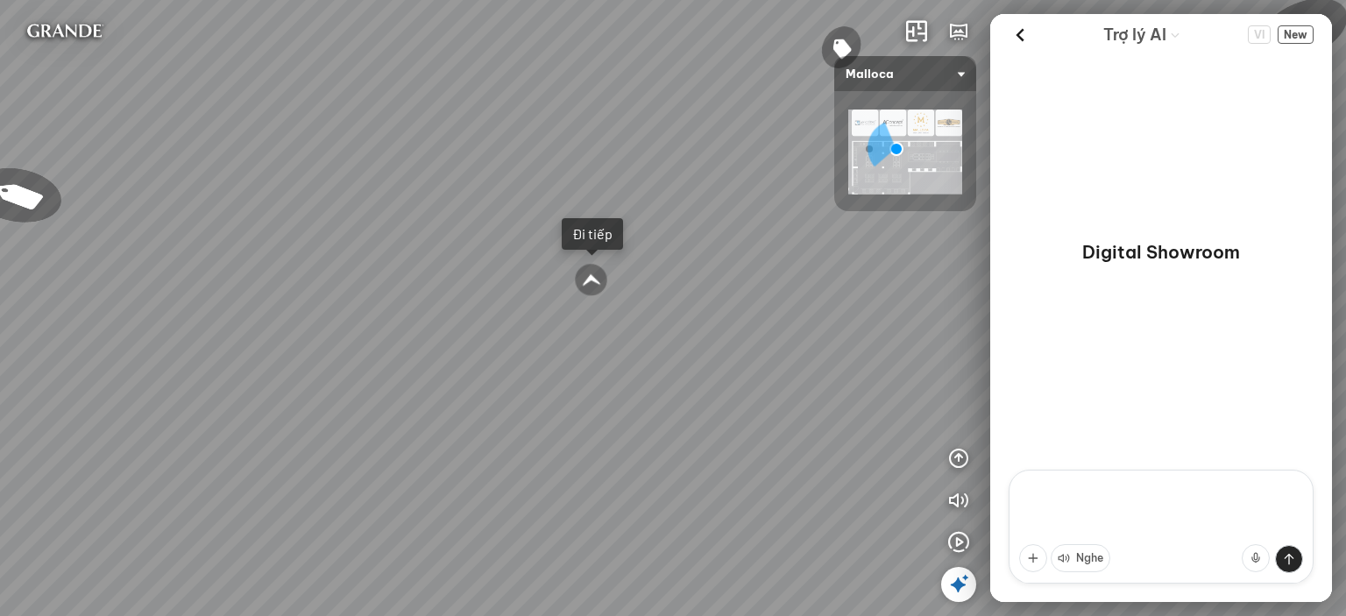
click at [590, 279] on div at bounding box center [591, 280] width 37 height 36
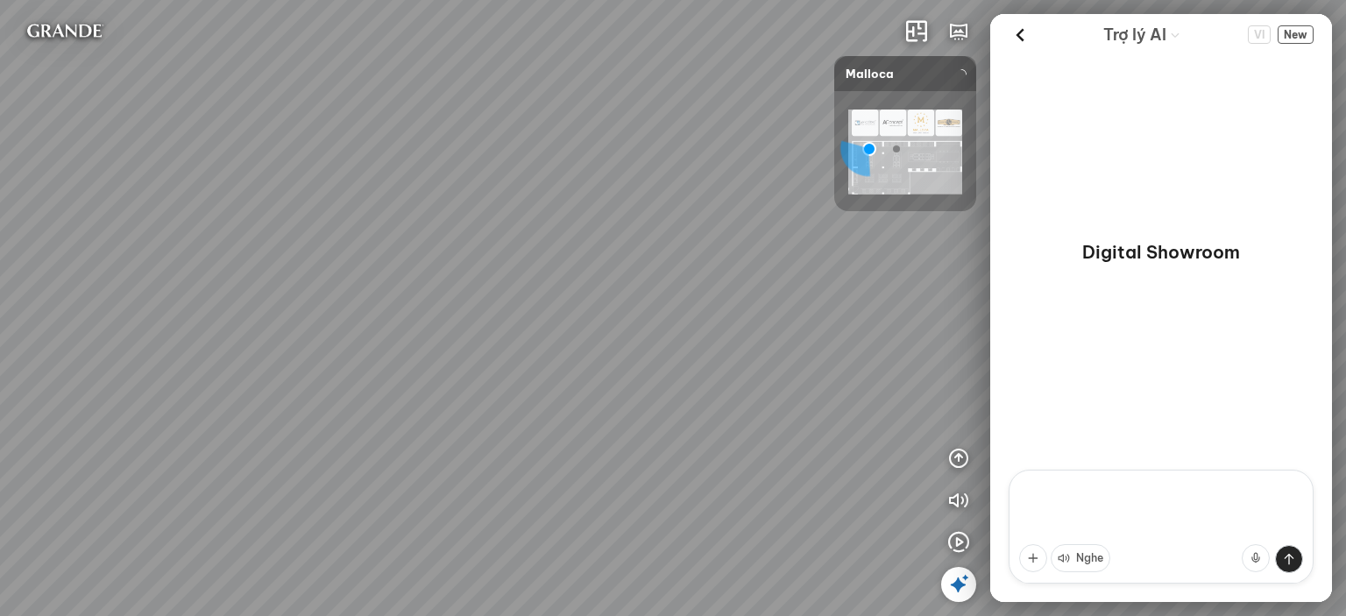
drag, startPoint x: 598, startPoint y: 407, endPoint x: 514, endPoint y: 286, distance: 147.3
click at [585, 277] on div at bounding box center [673, 308] width 1346 height 616
drag, startPoint x: 514, startPoint y: 286, endPoint x: 569, endPoint y: 283, distance: 55.3
click at [604, 279] on div at bounding box center [673, 308] width 1346 height 616
click at [769, 408] on div "Chậu rửa chén MS 6075 6.710.000 VND Vòi chậu rửa chén MF-043 7.920.000 VND Vòi …" at bounding box center [673, 308] width 1346 height 616
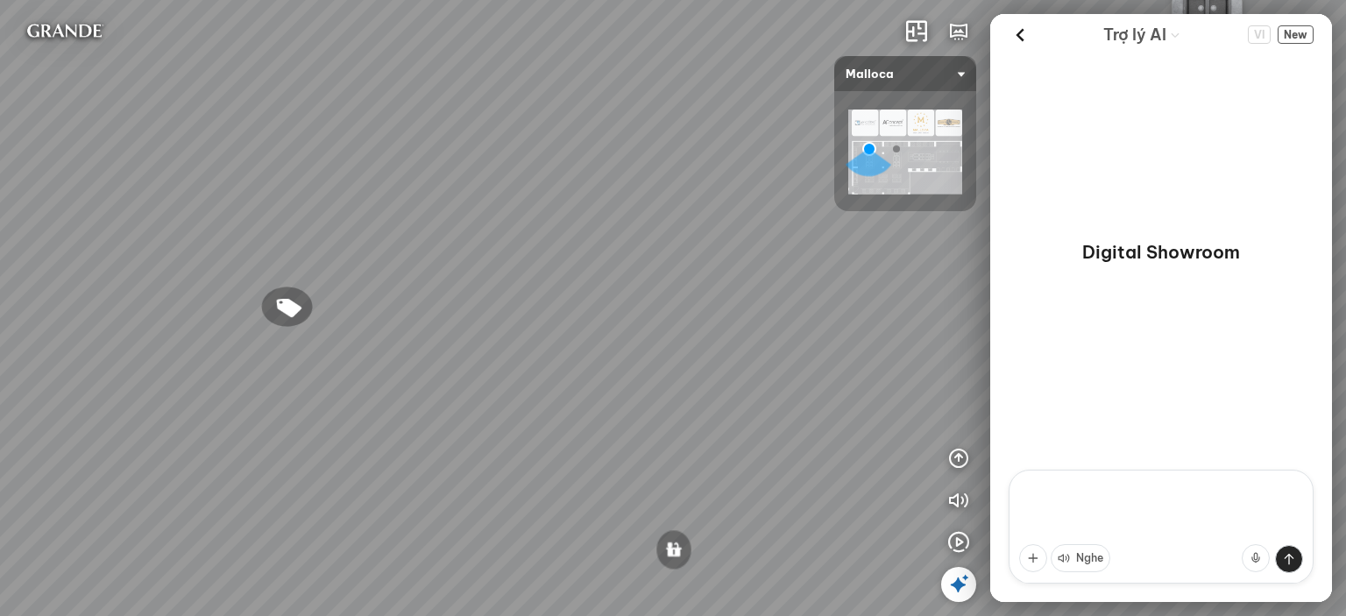
click at [682, 343] on div "Chậu rửa chén MS 6075 6.710.000 VND Vòi chậu rửa chén MF-043 7.920.000 VND Vòi …" at bounding box center [673, 308] width 1346 height 616
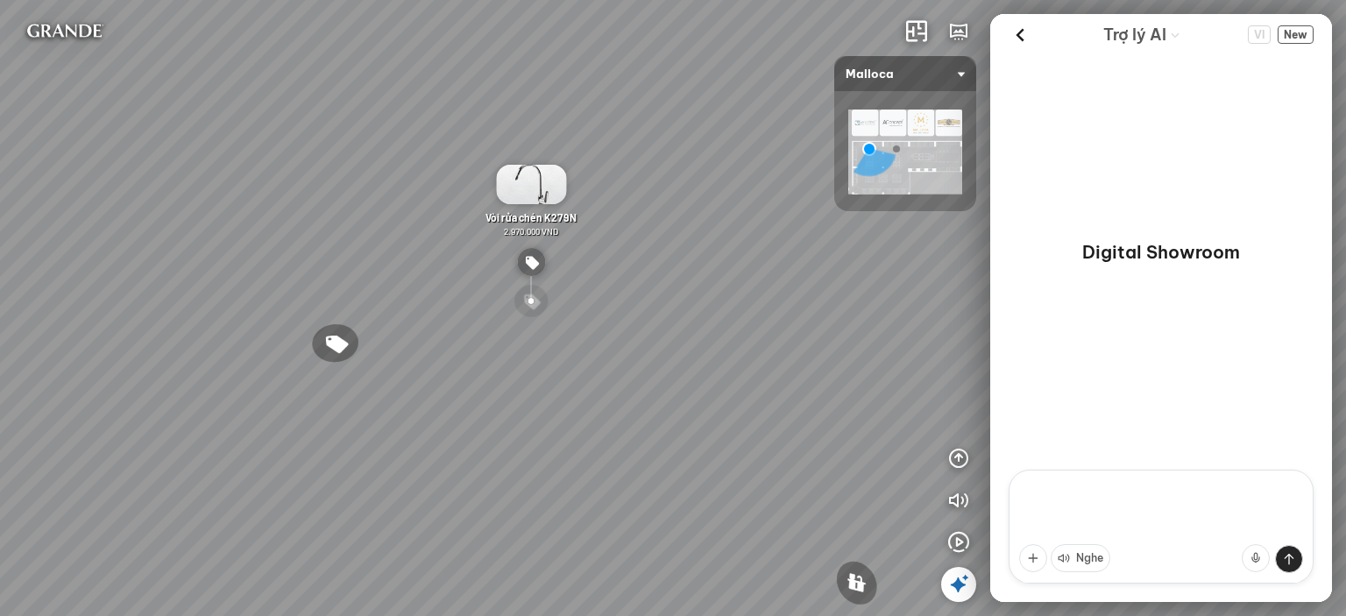
drag, startPoint x: 593, startPoint y: 312, endPoint x: 653, endPoint y: 312, distance: 59.6
click at [653, 312] on div "Chậu rửa chén MS 6075 6.710.000 VND Vòi chậu rửa chén MF-043 7.920.000 VND Vòi …" at bounding box center [673, 308] width 1346 height 616
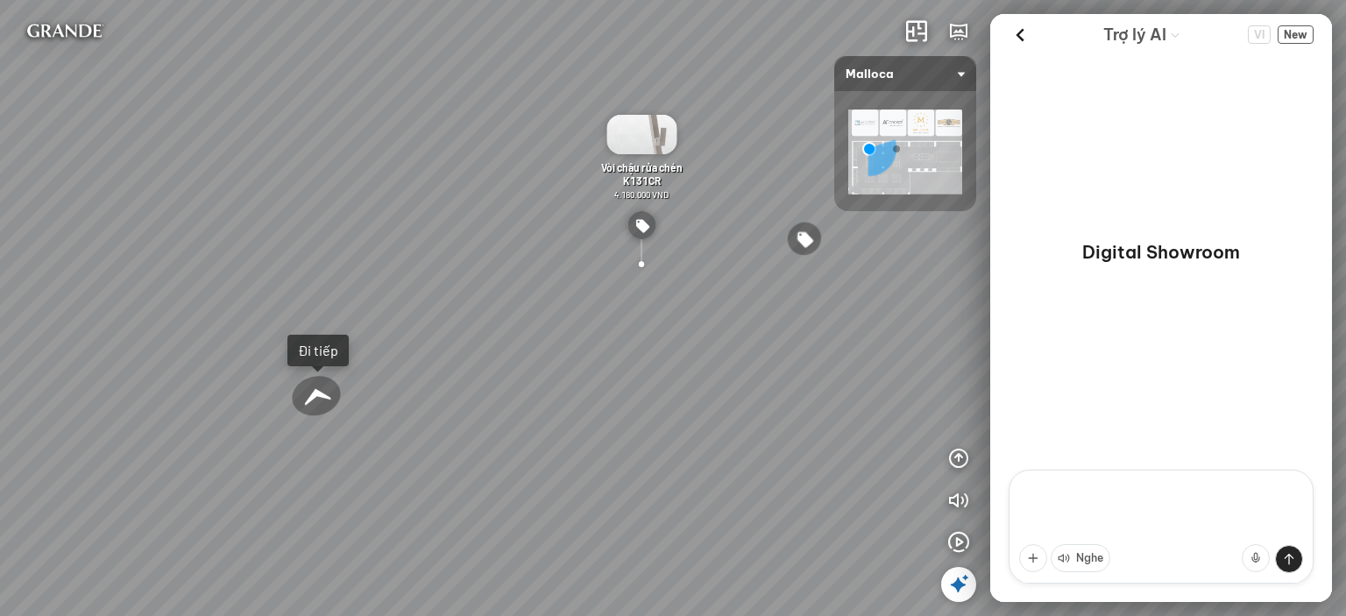
drag, startPoint x: 519, startPoint y: 397, endPoint x: 613, endPoint y: 363, distance: 99.8
click at [613, 363] on div "Chậu rửa chén MS 6075 6.710.000 VND Vòi chậu rửa chén MF-043 7.920.000 VND Vòi …" at bounding box center [673, 308] width 1346 height 616
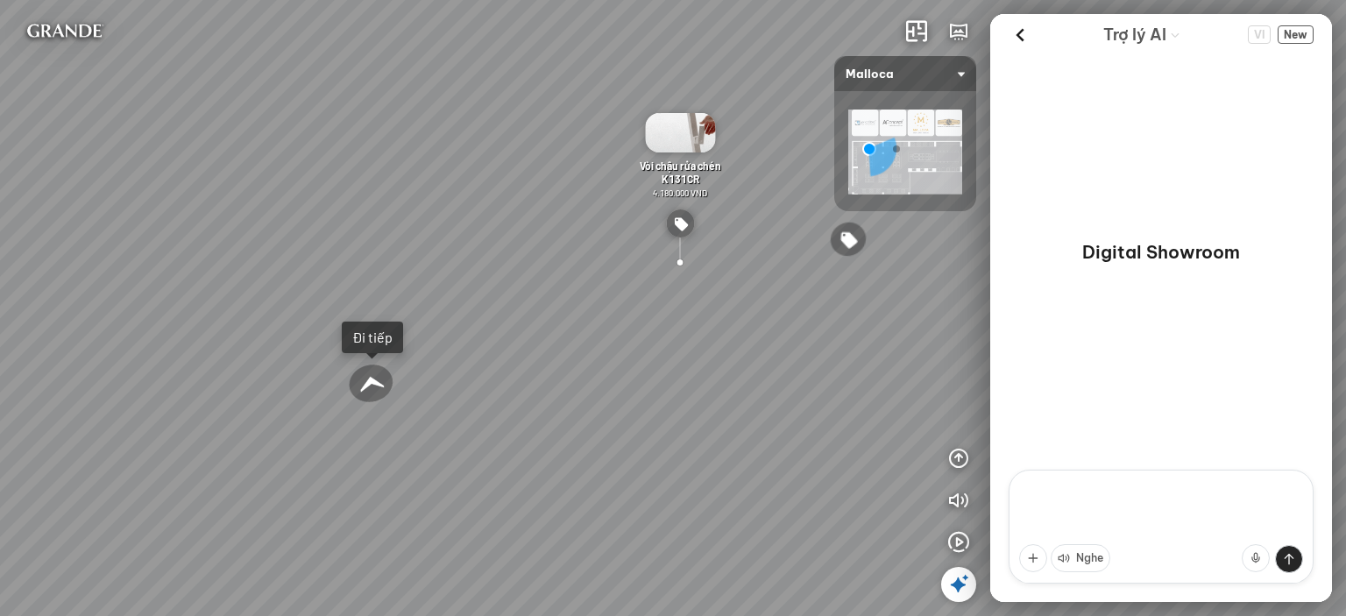
drag, startPoint x: 409, startPoint y: 378, endPoint x: 453, endPoint y: 377, distance: 43.8
click at [453, 377] on div "Chậu rửa chén MS 6075 6.710.000 VND Vòi chậu rửa chén MF-043 7.920.000 VND Vòi …" at bounding box center [673, 308] width 1346 height 616
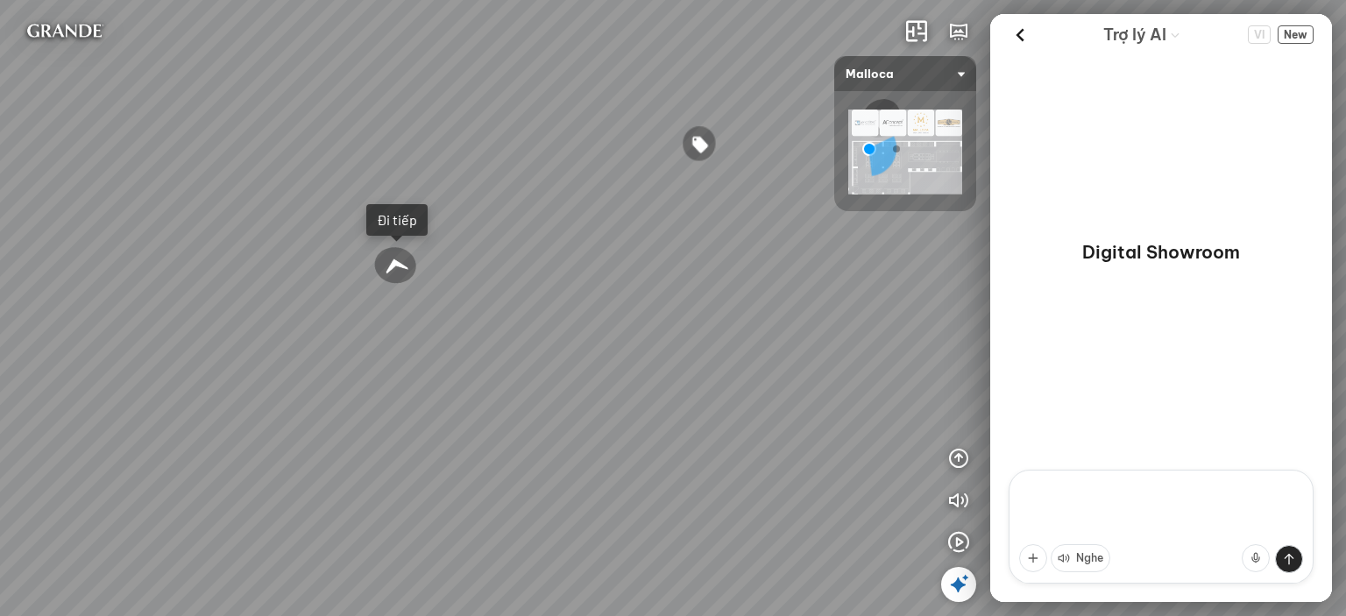
drag
click at [435, 307] on div "Chậu rửa chén MS 6075 6.710.000 VND Vòi chậu rửa chén MF-043 7.920.000 VND Vòi …" at bounding box center [673, 308] width 1346 height 616
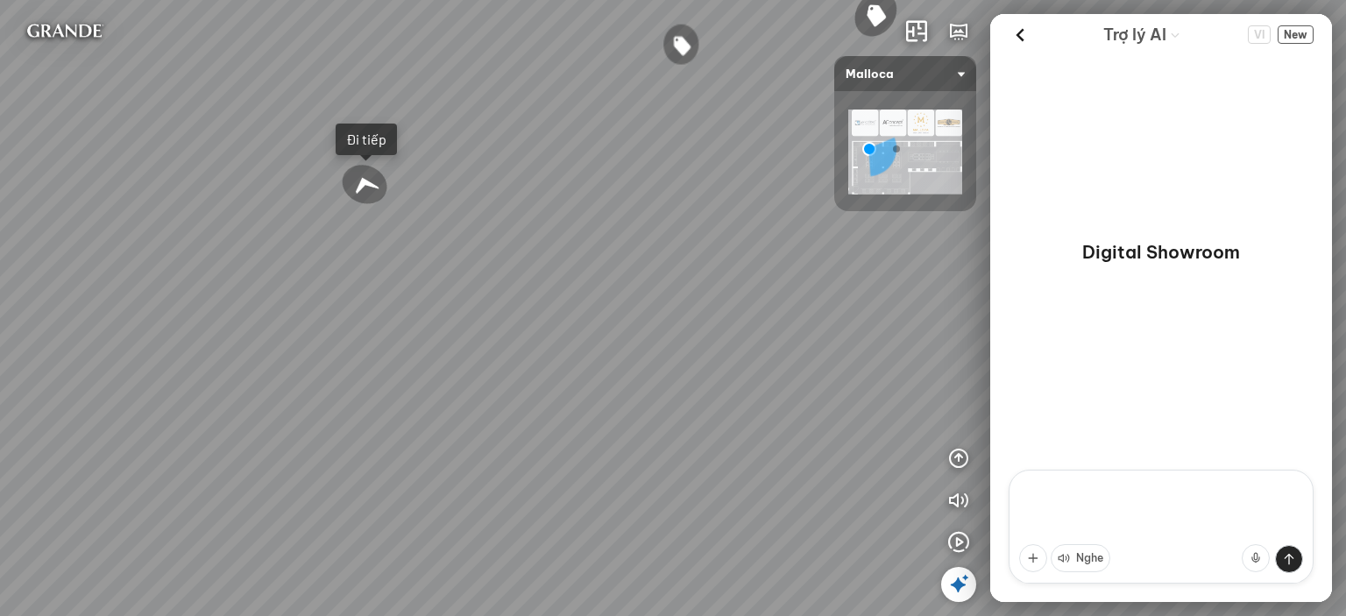
click at [304, 392] on div "Chậu rửa chén MS 6075 6.710.000 VND Vòi chậu rửa chén MF-043 7.920.000 VND Vòi …" at bounding box center [673, 308] width 1346 height 616
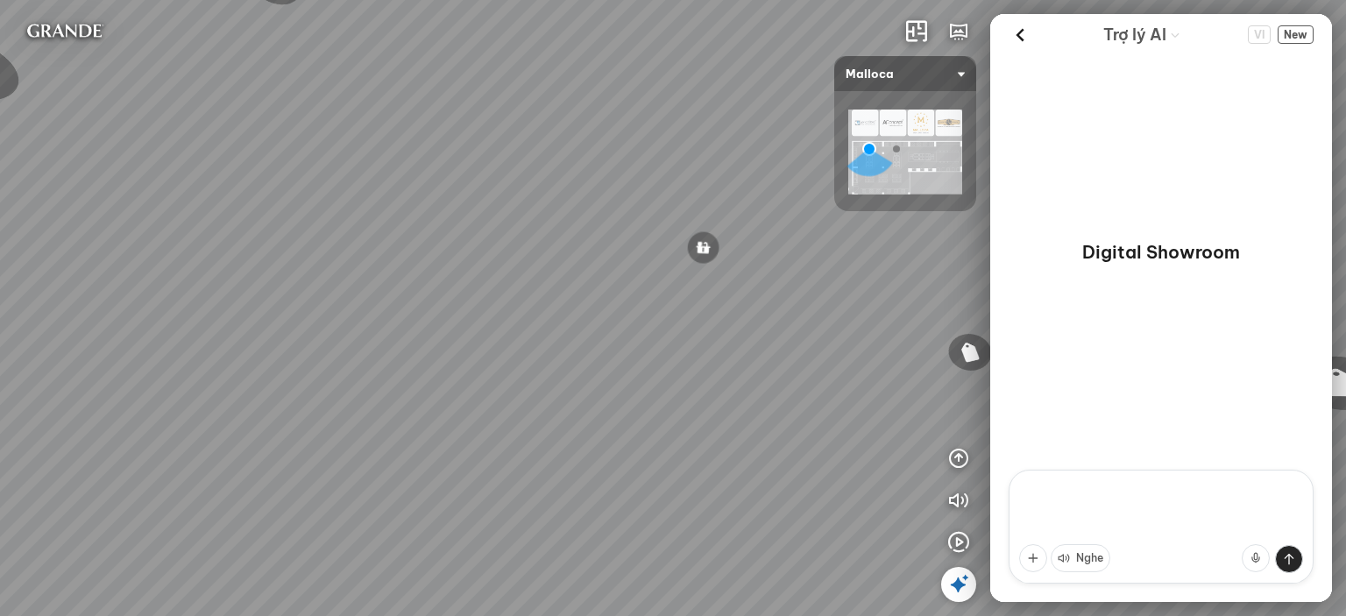
click at [263, 428] on div "Chậu rửa chén MS 6075 6.710.000 VND Vòi chậu rửa chén MF-043 7.920.000 VND Vòi …" at bounding box center [673, 308] width 1346 height 616
click at [559, 350] on div "Chậu rửa chén MS 6075 6.710.000 VND Vòi chậu rửa chén MF-043 7.920.000 VND Vòi …" at bounding box center [673, 308] width 1346 height 616
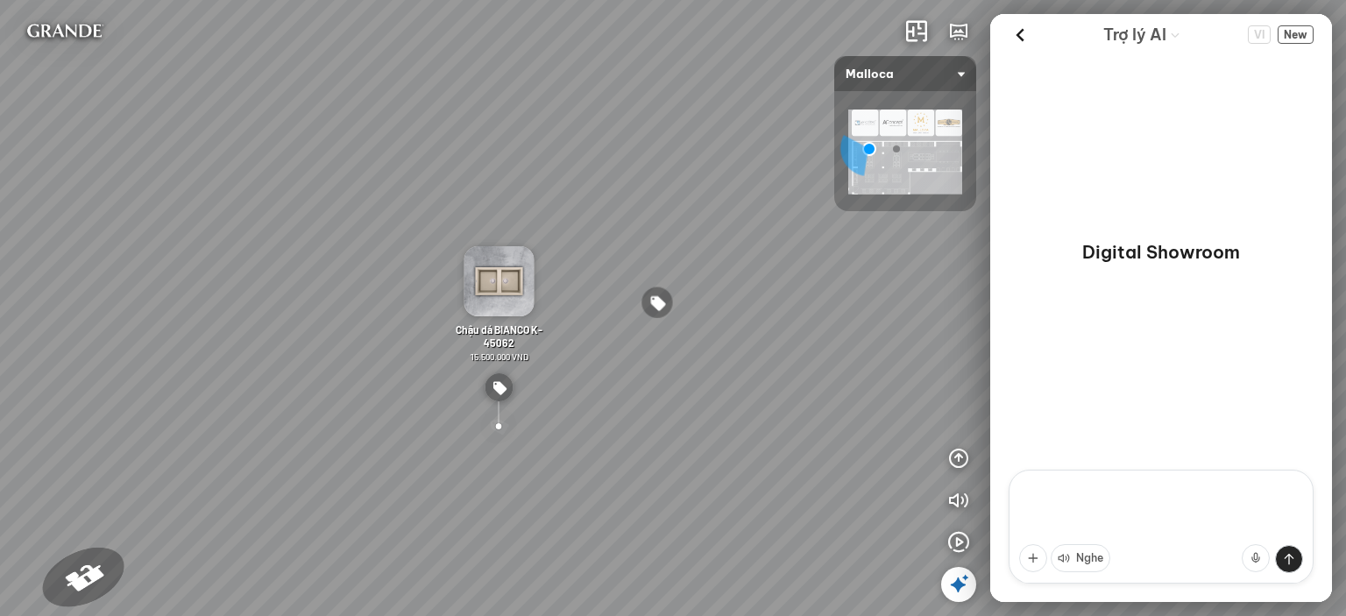
click at [659, 420] on div "Chậu rửa chén MS 6075 6.710.000 VND Vòi chậu rửa chén MF-043 7.920.000 VND Vòi …" at bounding box center [673, 308] width 1346 height 616
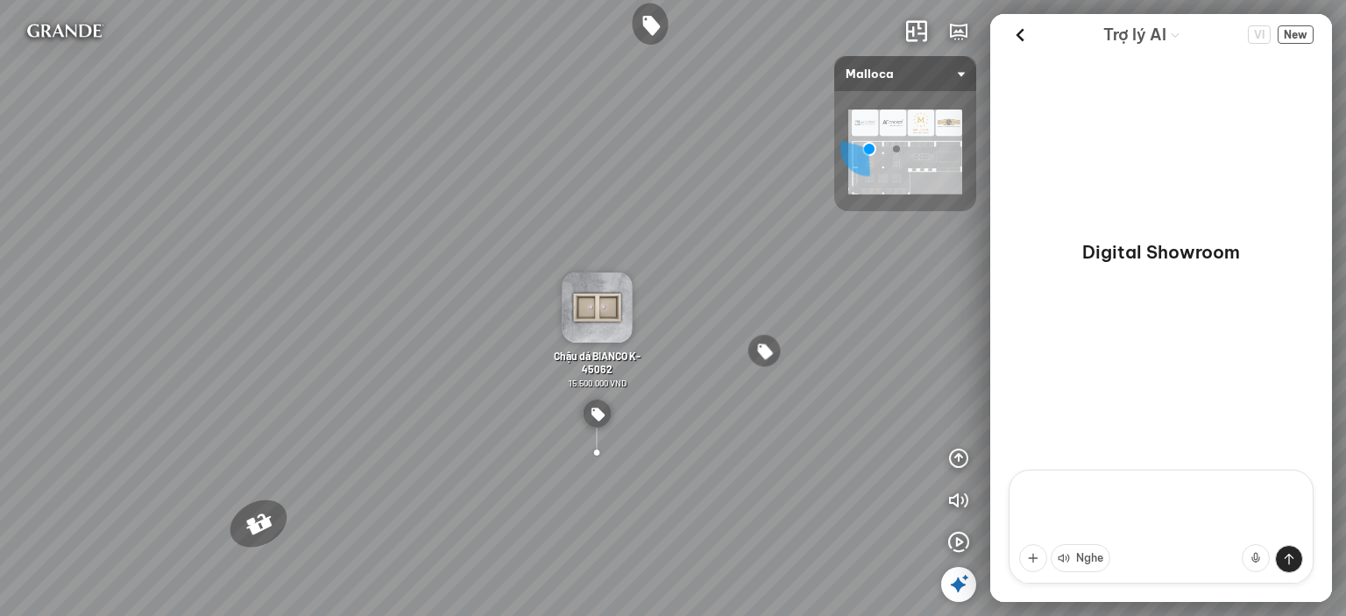
click at [610, 336] on div "Chậu rửa chén MS 6075 6.710.000 VND Vòi chậu rửa chén MF-043 7.920.000 VND Vòi …" at bounding box center [673, 308] width 1346 height 616
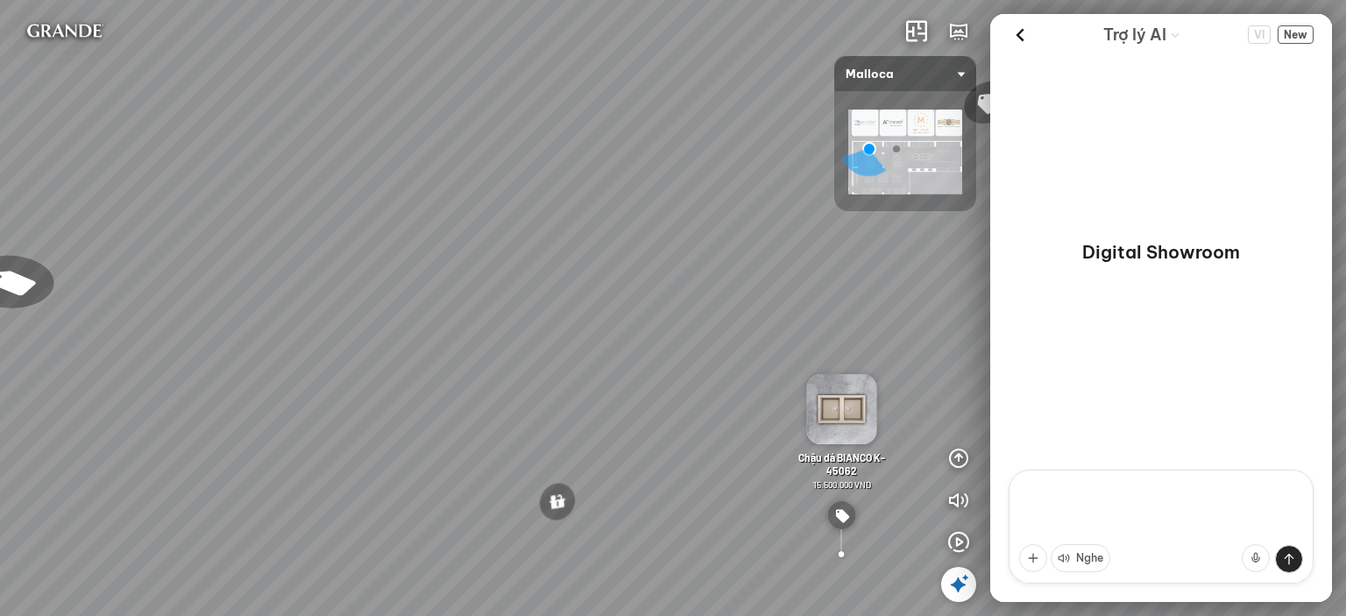
click at [683, 321] on div "Chậu rửa chén MS 6075 6.710.000 VND Vòi chậu rửa chén MF-043 7.920.000 VND Vòi …" at bounding box center [673, 308] width 1346 height 616
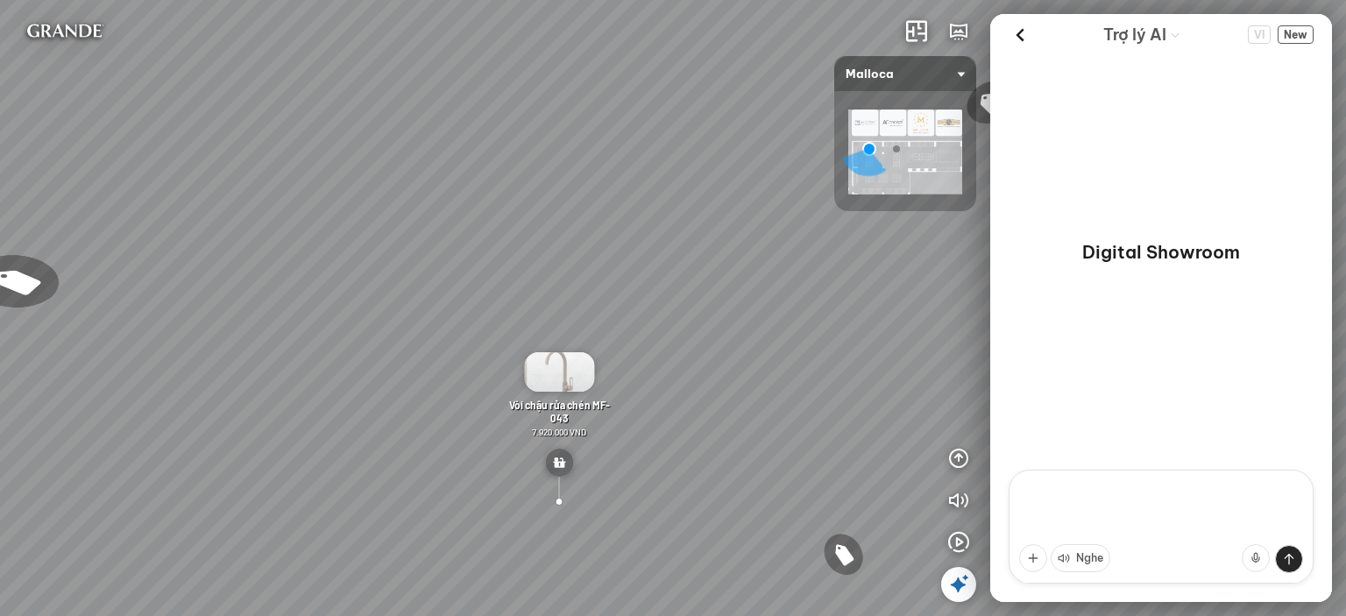
click at [562, 463] on img at bounding box center [559, 463] width 28 height 28
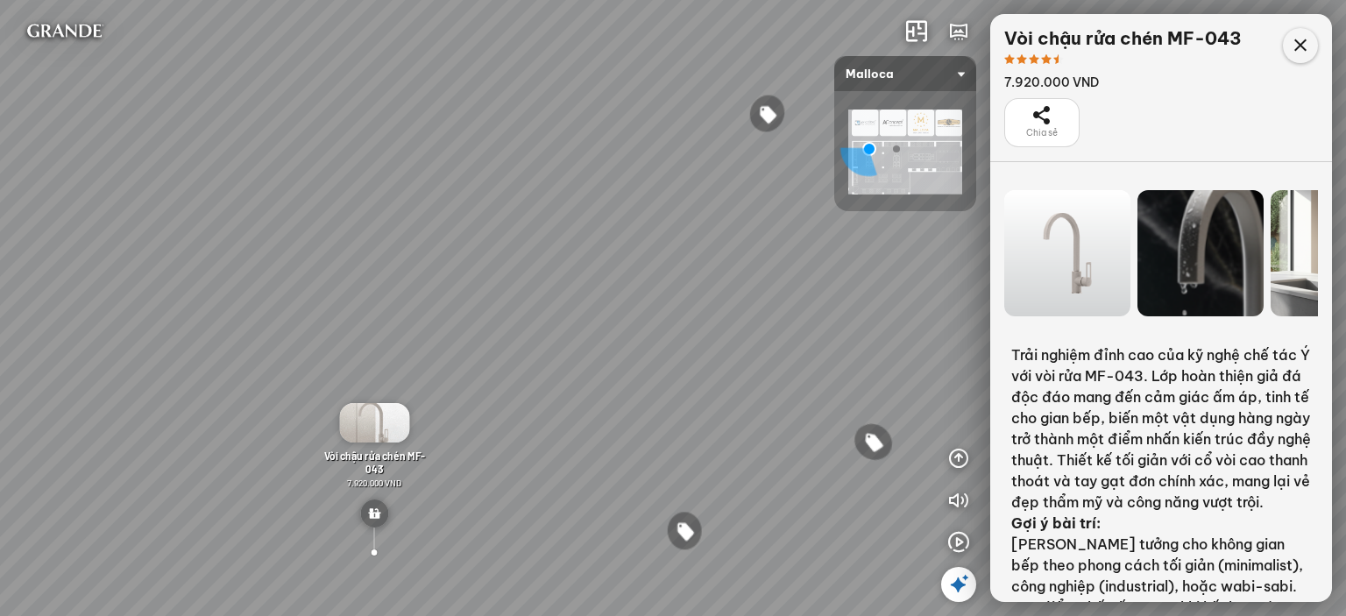
click at [1303, 45] on icon at bounding box center [1299, 45] width 21 height 21
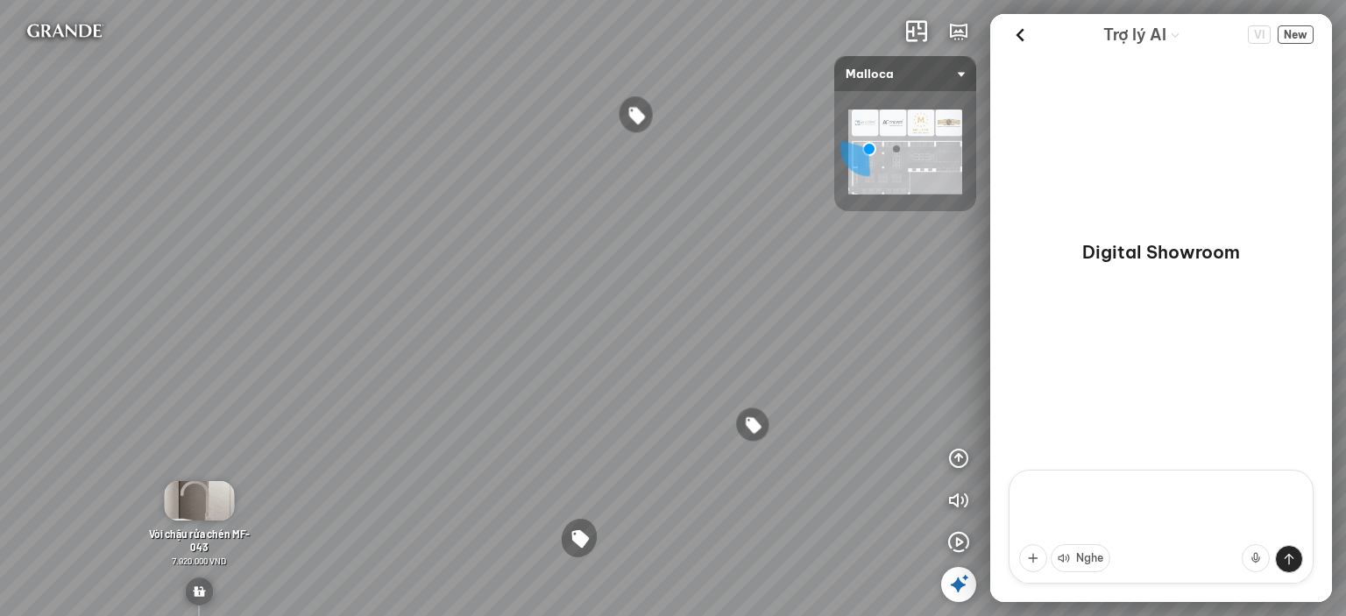
drag, startPoint x: 403, startPoint y: 228, endPoint x: 501, endPoint y: 233, distance: 98.3
click at [501, 233] on div "Chậu rửa chén MS 6075 6.710.000 VND Vòi chậu rửa chén MF-043 7.920.000 VND Vòi …" at bounding box center [673, 308] width 1346 height 616
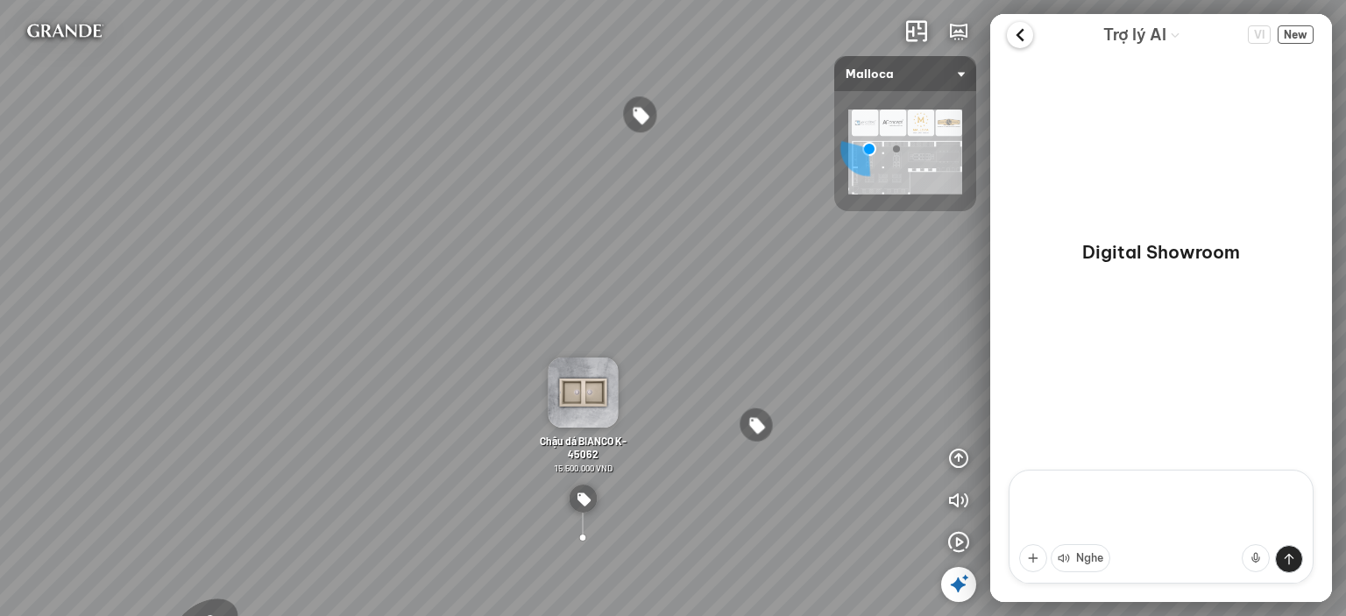
click at [1027, 39] on icon at bounding box center [1020, 35] width 26 height 26
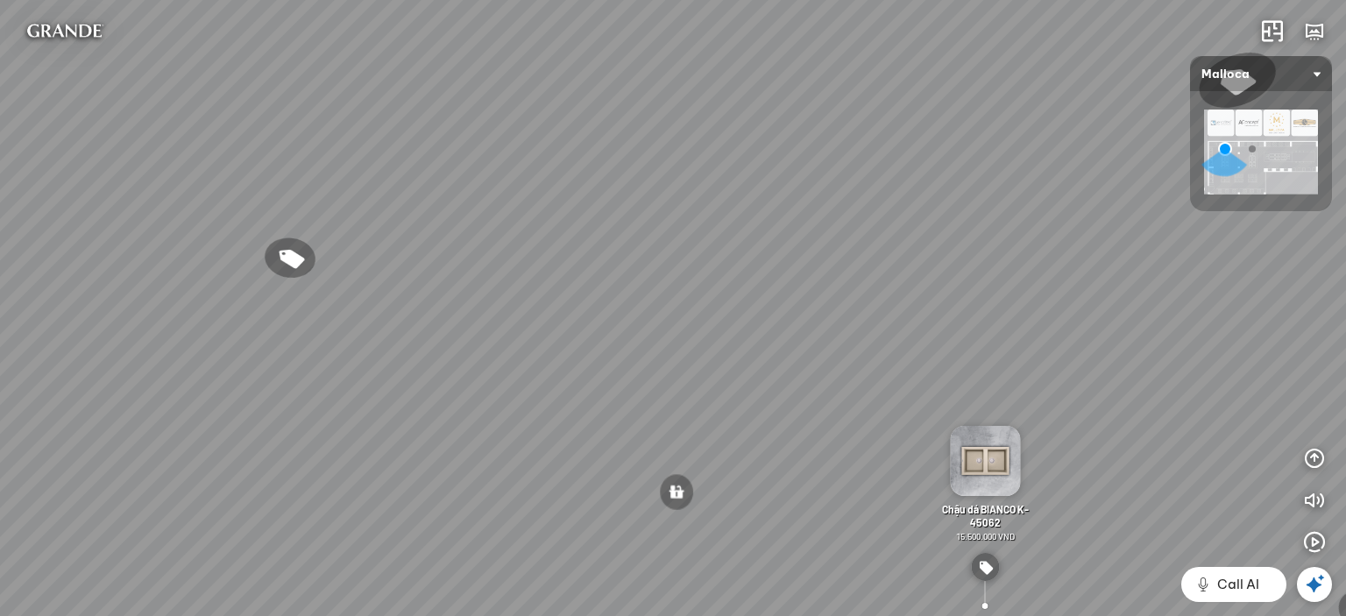
drag, startPoint x: 272, startPoint y: 258, endPoint x: 512, endPoint y: 258, distance: 239.1
click at [512, 258] on div "Chậu rửa chén MS 6075 6.710.000 VND Vòi chậu rửa chén MF-043 7.920.000 VND Vòi …" at bounding box center [673, 308] width 1346 height 616
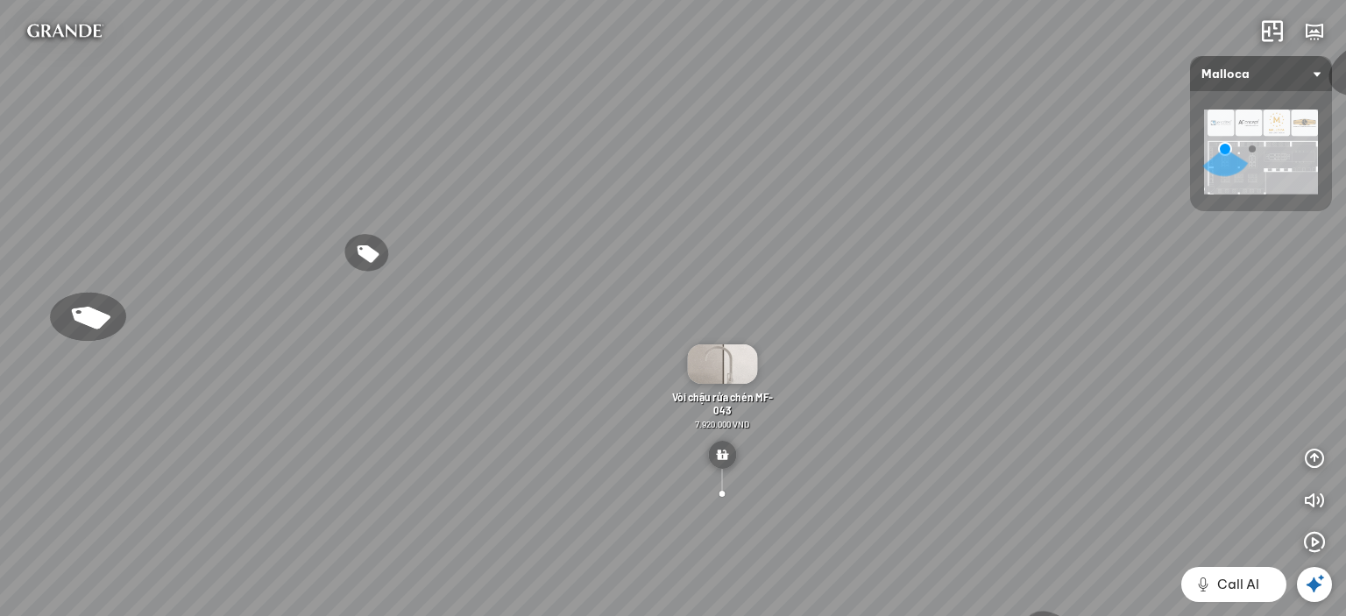
drag, startPoint x: 447, startPoint y: 302, endPoint x: 683, endPoint y: 263, distance: 239.8
click at [683, 263] on div "Chậu rửa chén MS 6075 6.710.000 VND Vòi chậu rửa chén MF-043 7.920.000 VND Vòi …" at bounding box center [673, 308] width 1346 height 616
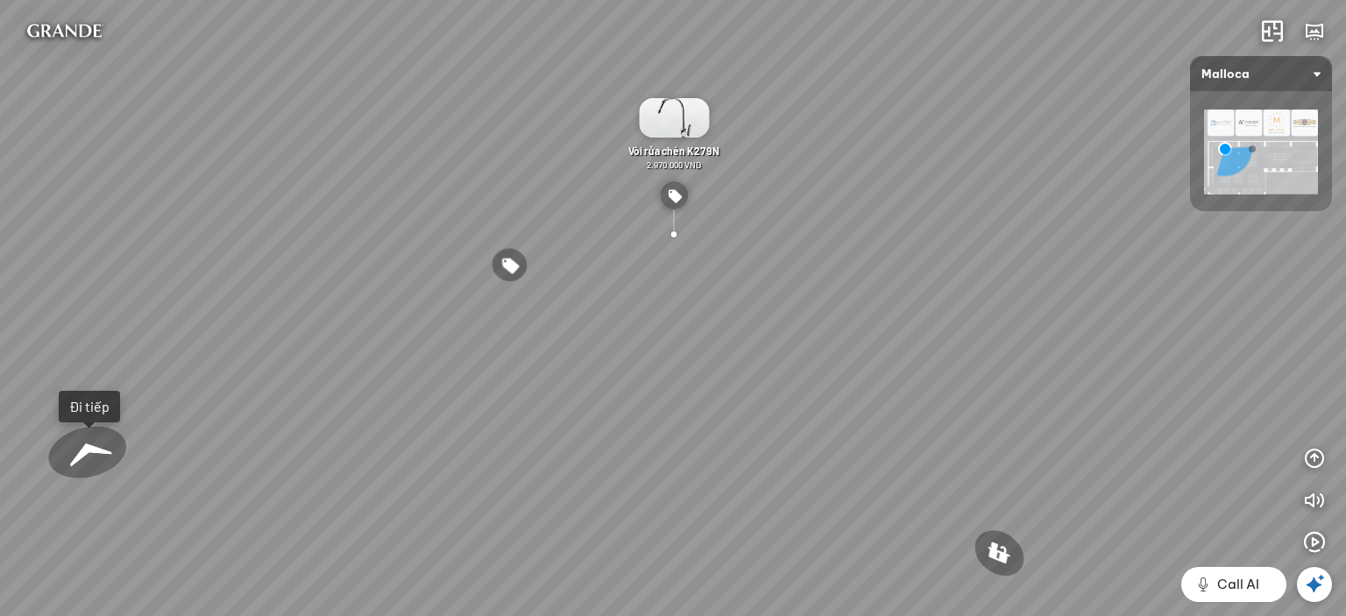
drag, startPoint x: 603, startPoint y: 371, endPoint x: 669, endPoint y: 307, distance: 92.3
click at [606, 369] on div "Chậu rửa chén MS 6075 6.710.000 VND Vòi chậu rửa chén MF-043 7.920.000 VND Vòi …" at bounding box center [673, 308] width 1346 height 616
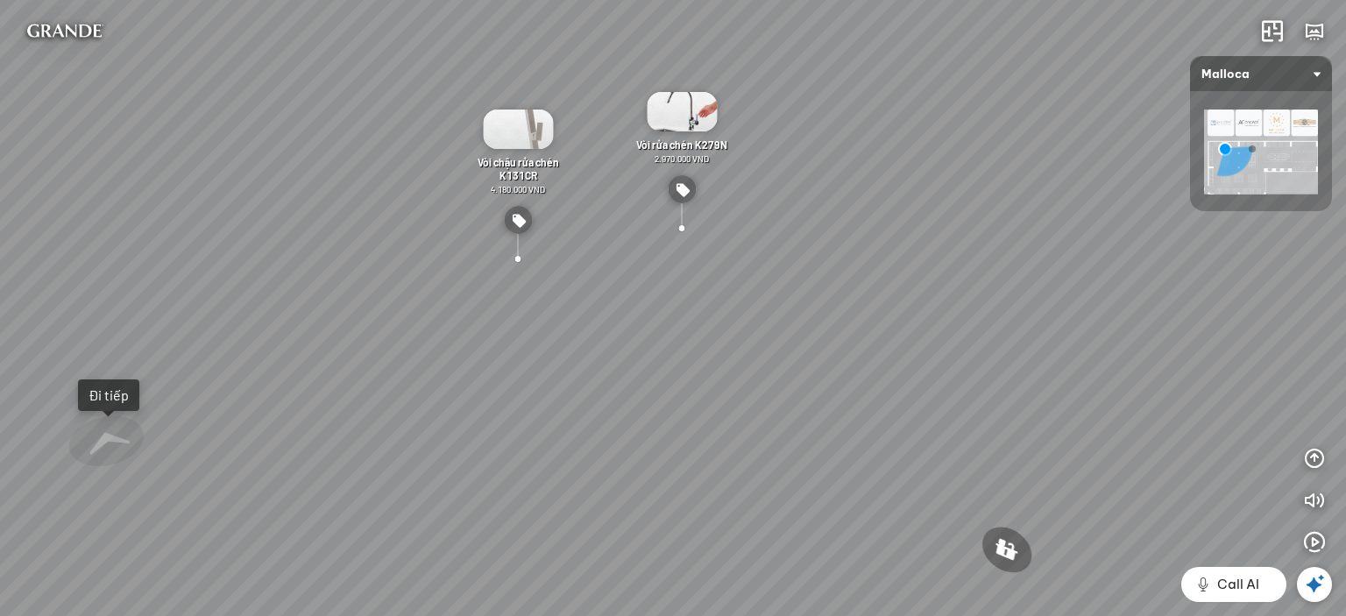
click at [518, 257] on div at bounding box center [517, 258] width 39 height 37
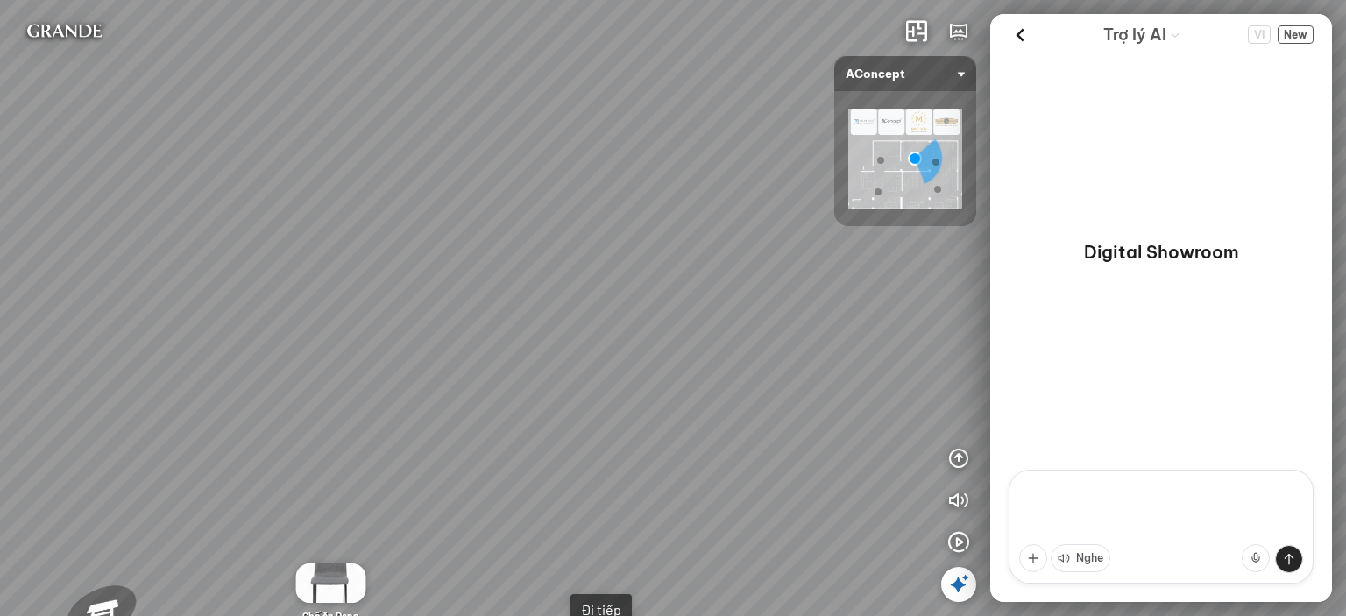
drag, startPoint x: 711, startPoint y: 261, endPoint x: 673, endPoint y: 178, distance: 91.7
click at [673, 178] on div "Sofa 3 chỗ [PERSON_NAME] 22.500.000 VND Tranh in [PERSON_NAME] 7.000.000 VND Bà…" at bounding box center [673, 308] width 1346 height 616
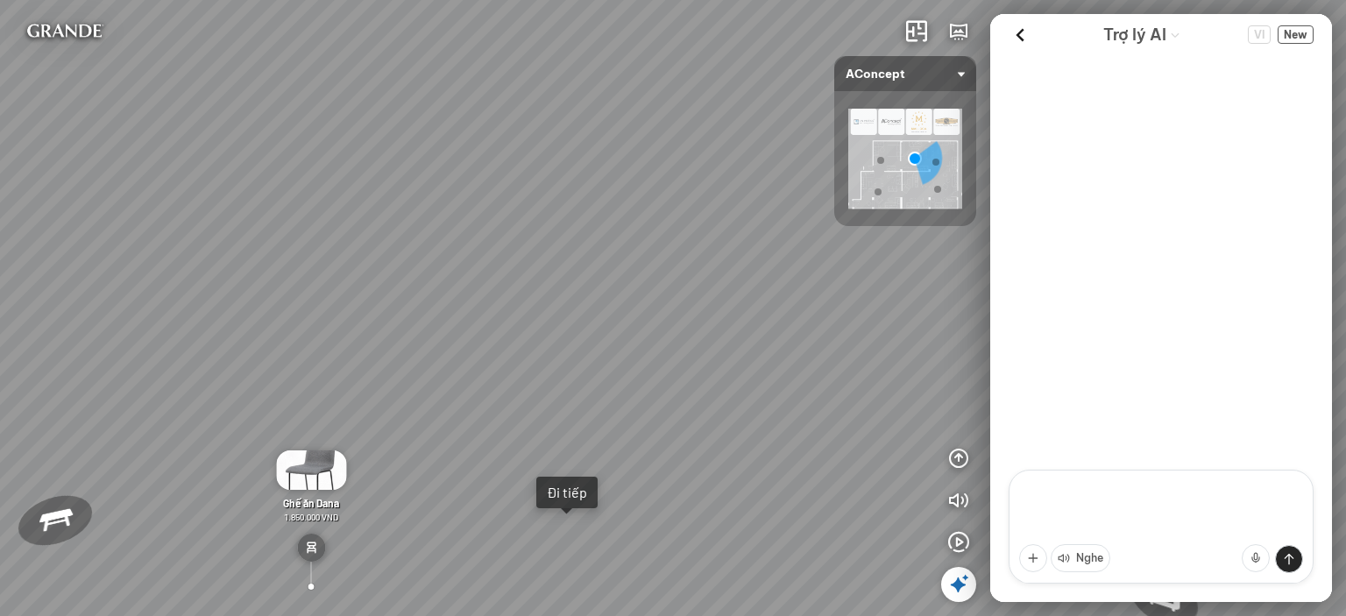
drag, startPoint x: 705, startPoint y: 283, endPoint x: 568, endPoint y: 201, distance: 159.8
click at [568, 201] on div "Sofa 3 chỗ [PERSON_NAME] 22.500.000 VND Tranh in [PERSON_NAME] 7.000.000 VND Bà…" at bounding box center [673, 308] width 1346 height 616
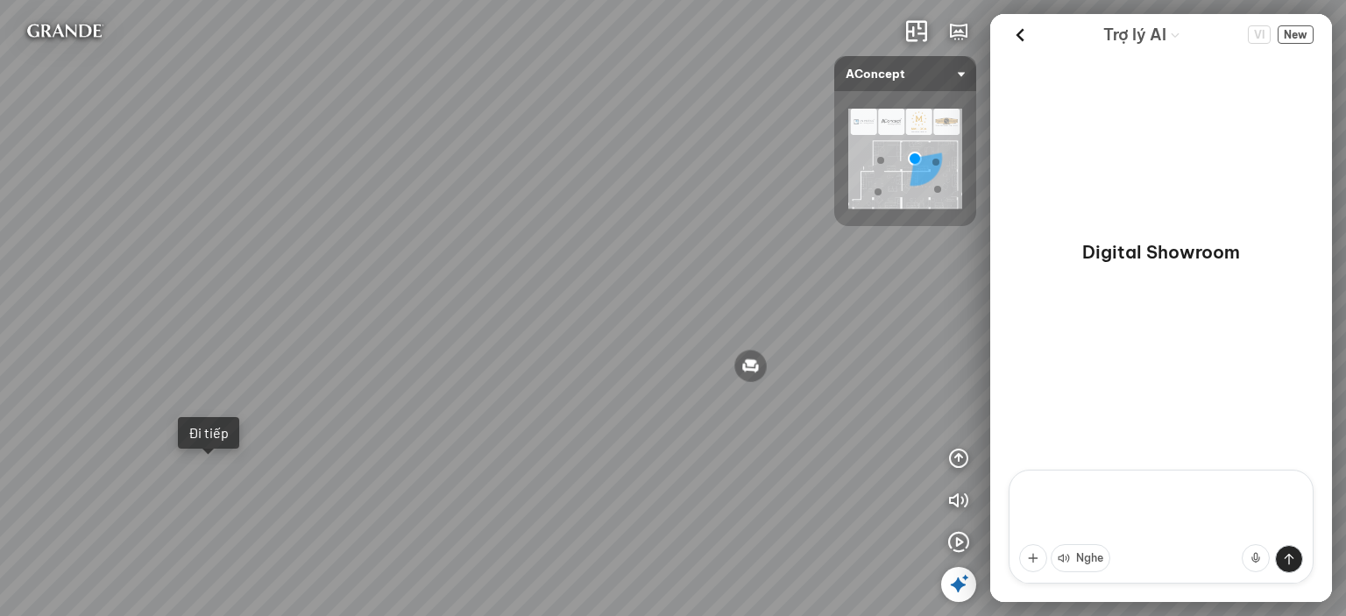
drag, startPoint x: 525, startPoint y: 203, endPoint x: 494, endPoint y: 191, distance: 33.0
click at [434, 193] on div "Sofa 3 chỗ [PERSON_NAME] 22.500.000 VND Tranh in [PERSON_NAME] 7.000.000 VND Bà…" at bounding box center [673, 308] width 1346 height 616
drag, startPoint x: 467, startPoint y: 184, endPoint x: 389, endPoint y: 181, distance: 78.0
click at [318, 181] on div "Sofa 3 chỗ [PERSON_NAME] 22.500.000 VND Tranh in [PERSON_NAME] 7.000.000 VND Bà…" at bounding box center [673, 308] width 1346 height 616
drag, startPoint x: 365, startPoint y: 180, endPoint x: 283, endPoint y: 179, distance: 82.3
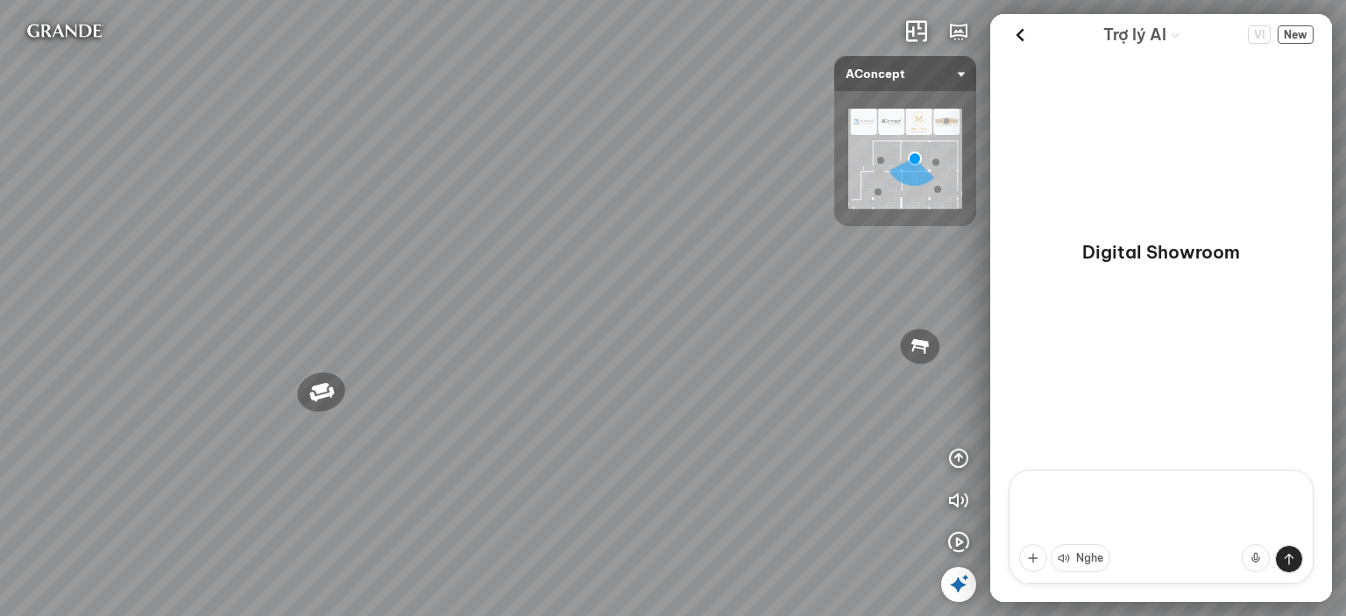
click at [283, 179] on div "Sofa 3 chỗ [PERSON_NAME] 22.500.000 VND Tranh in [PERSON_NAME] 7.000.000 VND Bà…" at bounding box center [673, 308] width 1346 height 616
